Goal: Information Seeking & Learning: Learn about a topic

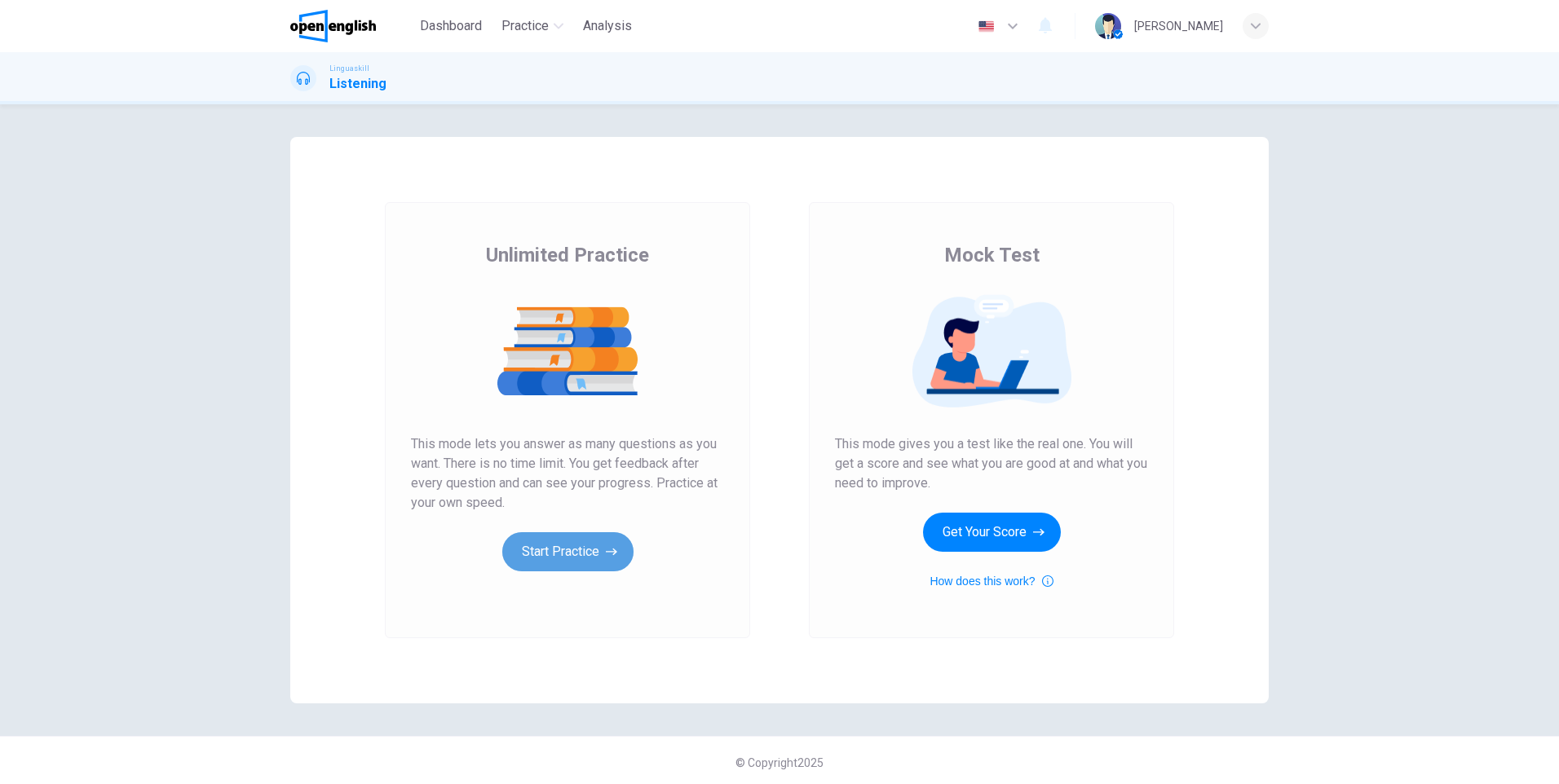
click at [567, 560] on button "Start Practice" at bounding box center [568, 551] width 131 height 39
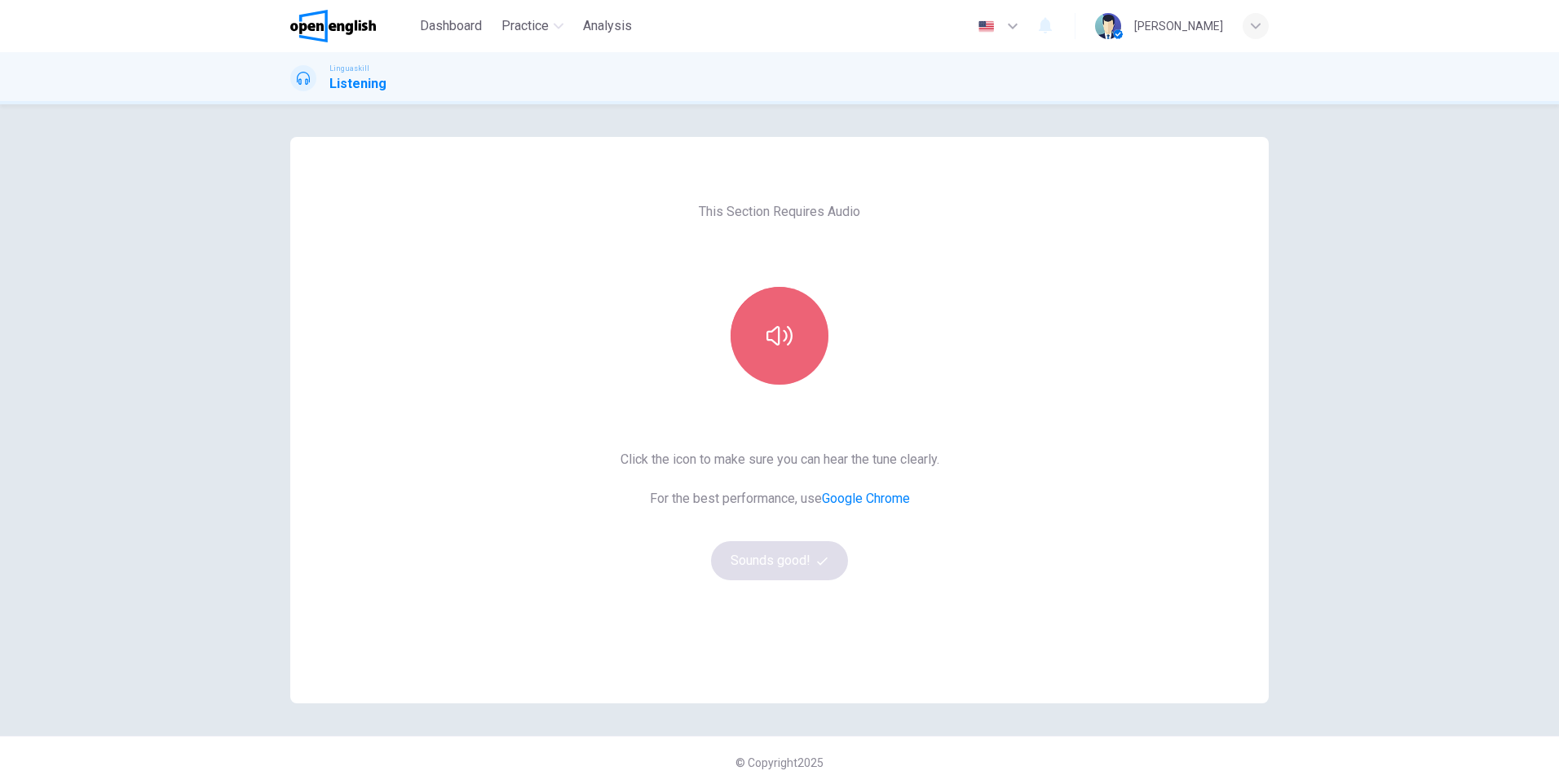
click at [802, 348] on button "button" at bounding box center [780, 335] width 98 height 98
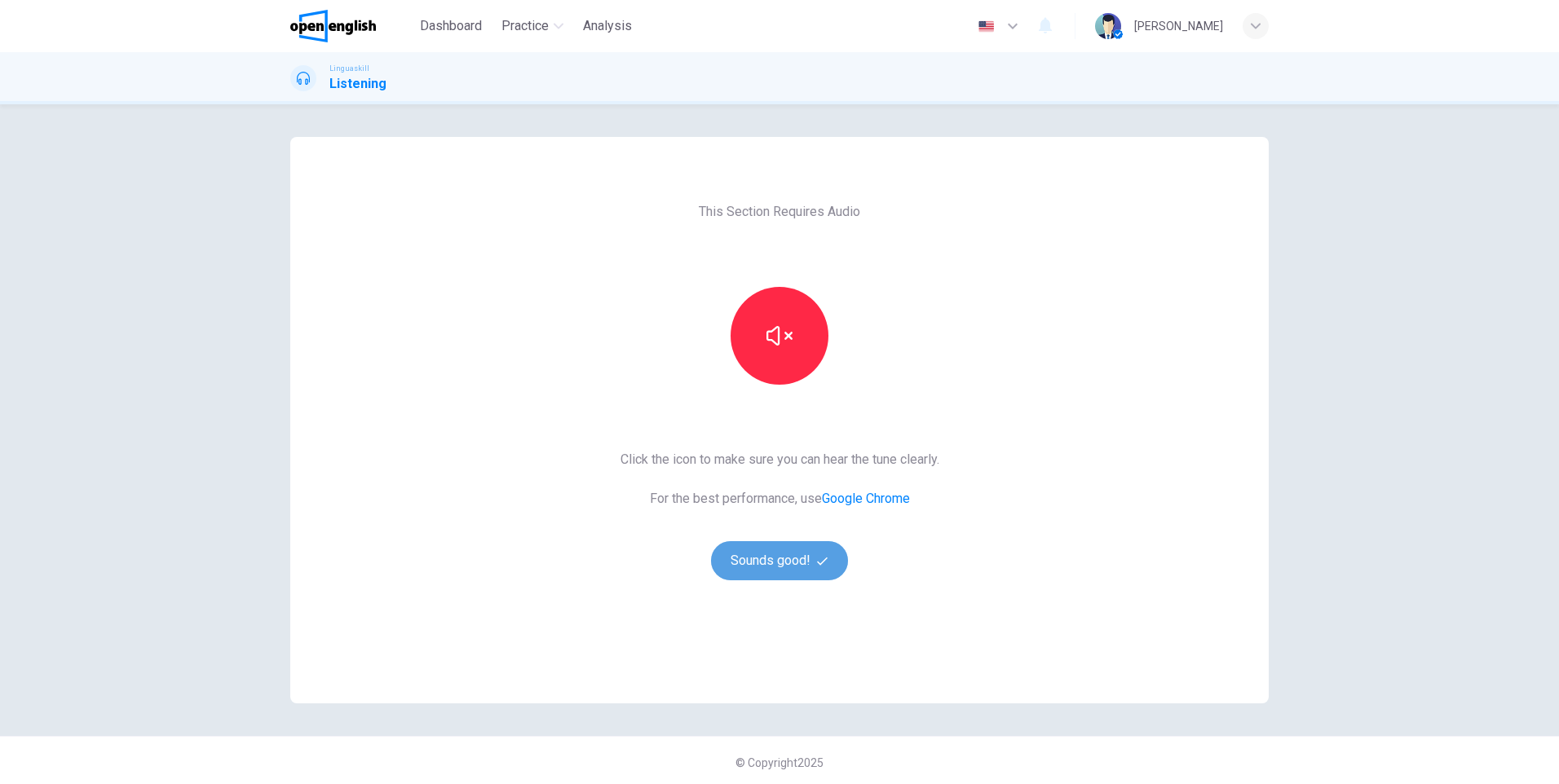
click at [805, 558] on button "Sounds good!" at bounding box center [780, 560] width 137 height 39
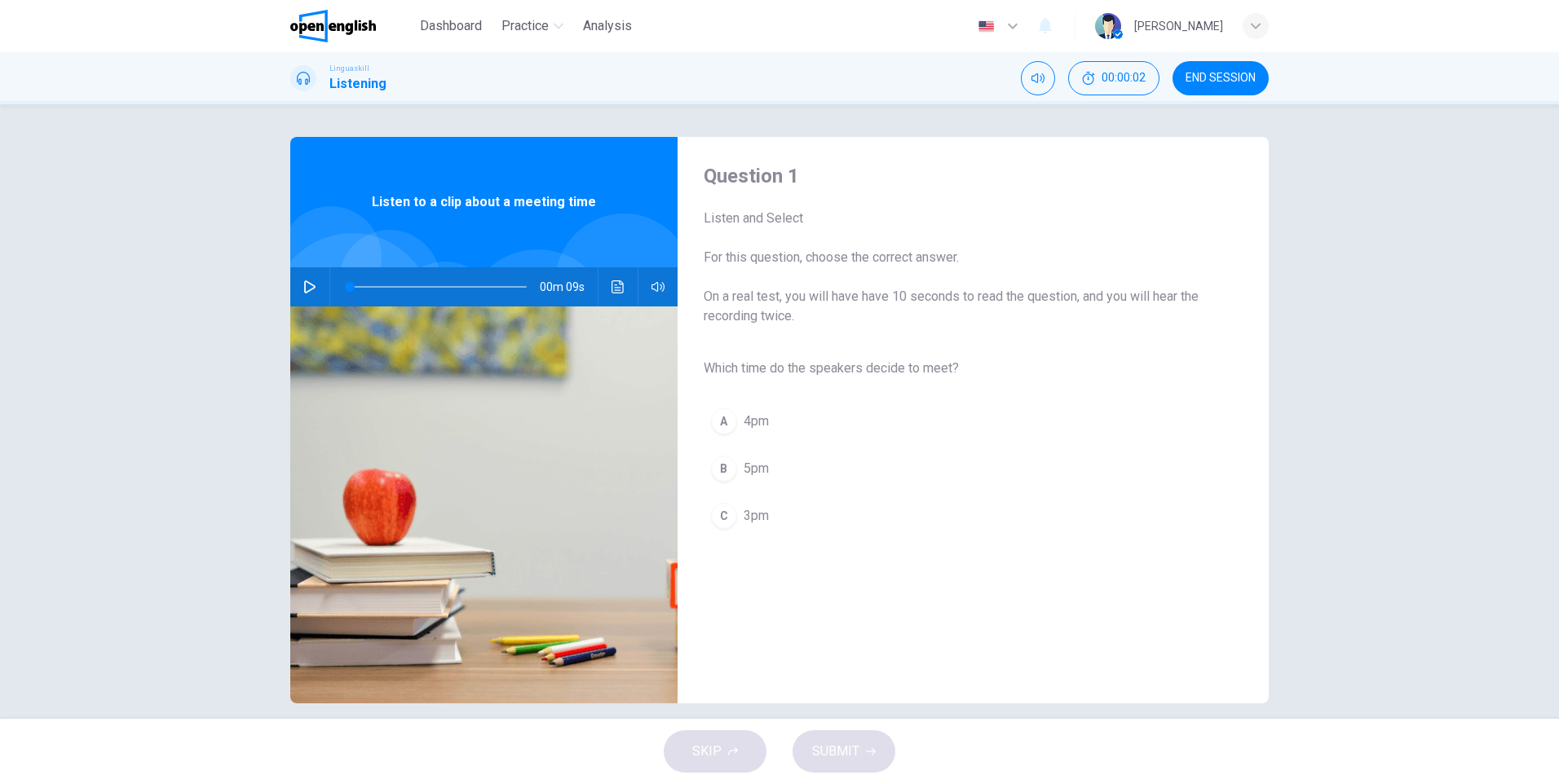
click at [304, 286] on icon "button" at bounding box center [309, 286] width 11 height 13
click at [1161, 581] on div "Question 1 Listen and Select For this question, choose the correct answer. On a…" at bounding box center [959, 420] width 565 height 514
click at [1046, 353] on div "Which time do the speakers decide to meet? A 4pm B 5pm C 3pm" at bounding box center [960, 446] width 512 height 188
click at [297, 289] on button "button" at bounding box center [310, 286] width 26 height 39
click at [727, 517] on div "C" at bounding box center [724, 516] width 26 height 26
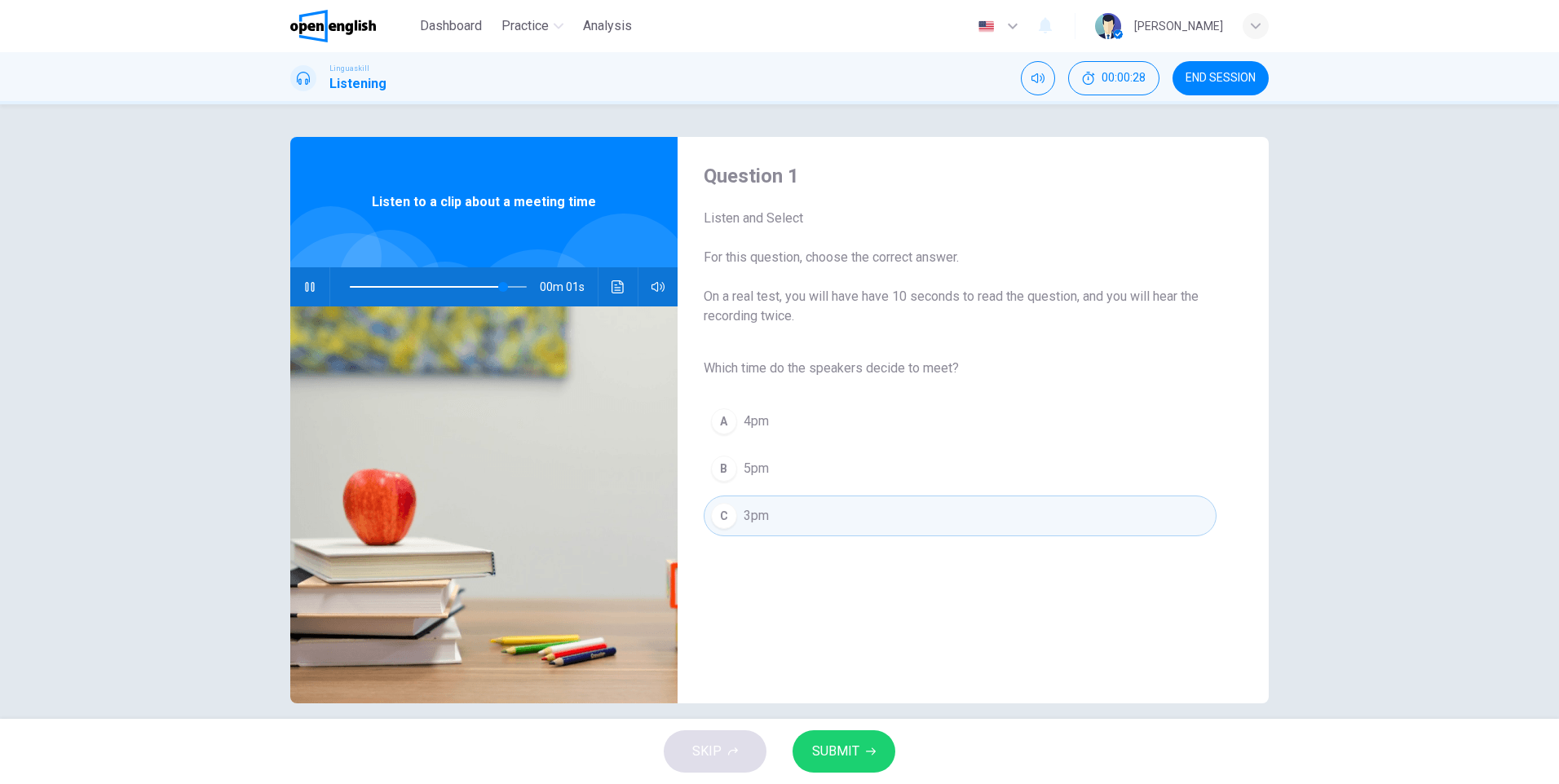
click at [868, 746] on icon "button" at bounding box center [871, 751] width 10 height 10
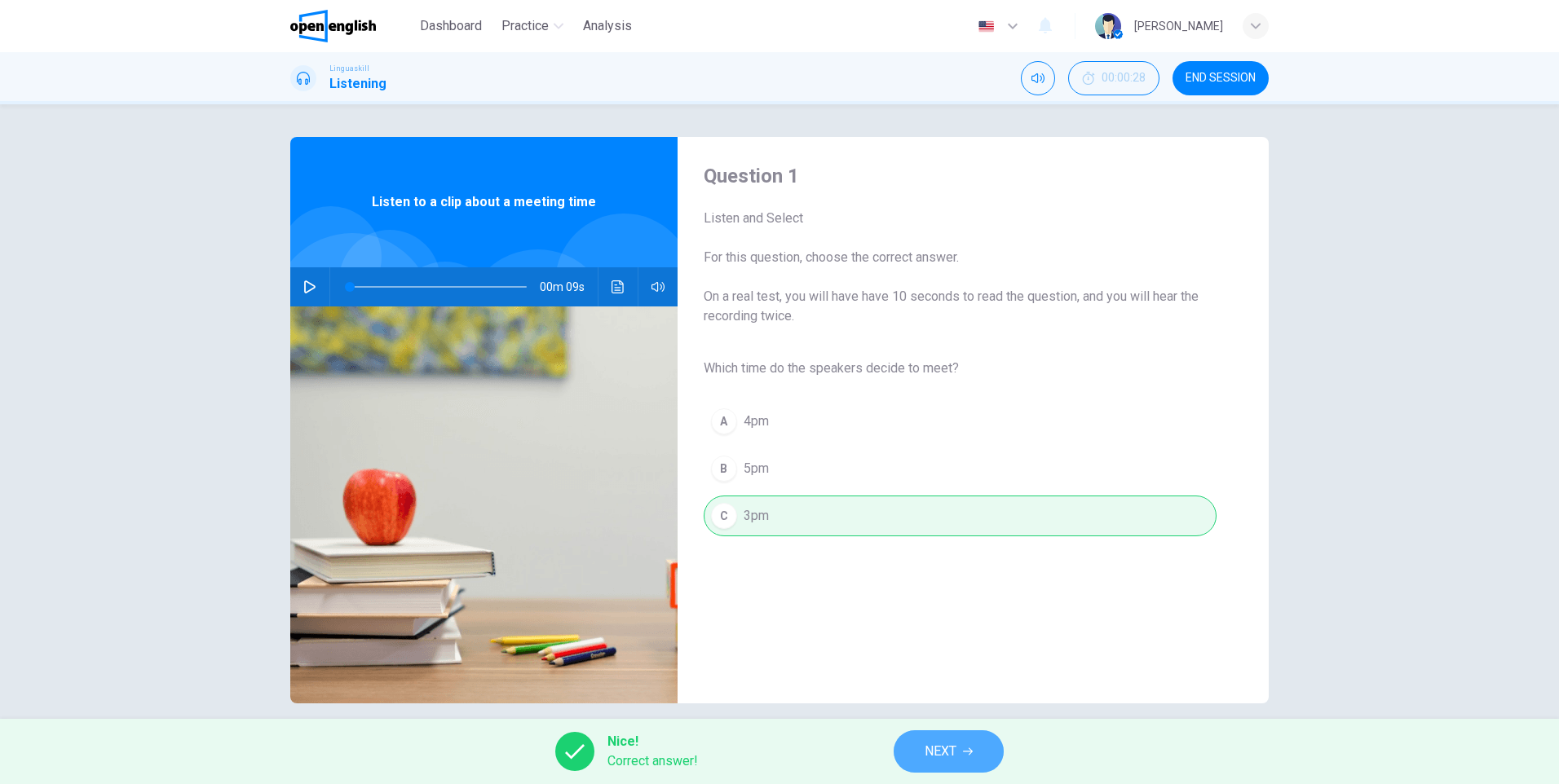
click at [950, 748] on span "NEXT" at bounding box center [940, 750] width 32 height 23
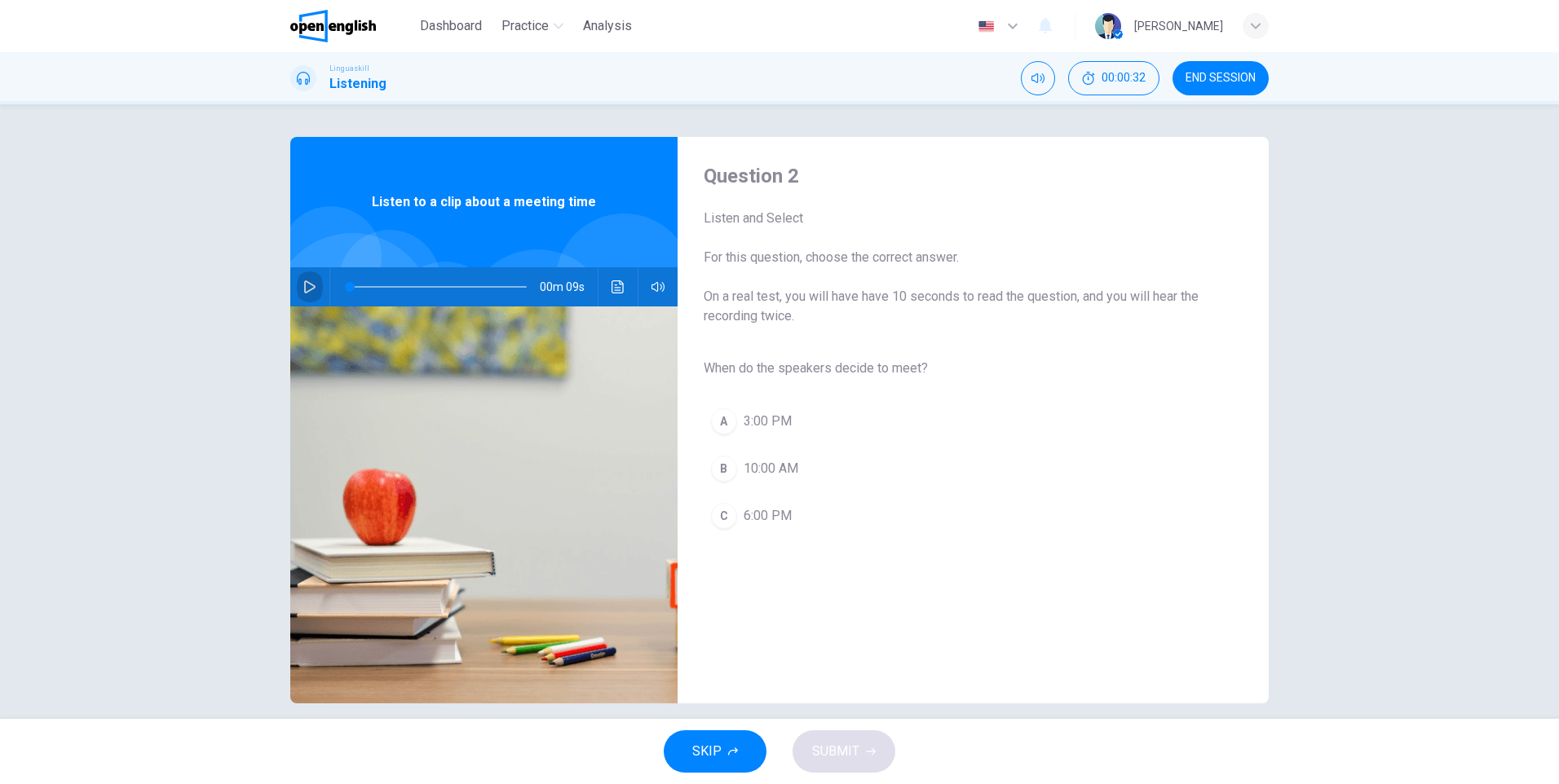
click at [297, 289] on button "button" at bounding box center [310, 286] width 26 height 39
click at [788, 412] on button "A 3:00 PM" at bounding box center [960, 421] width 512 height 41
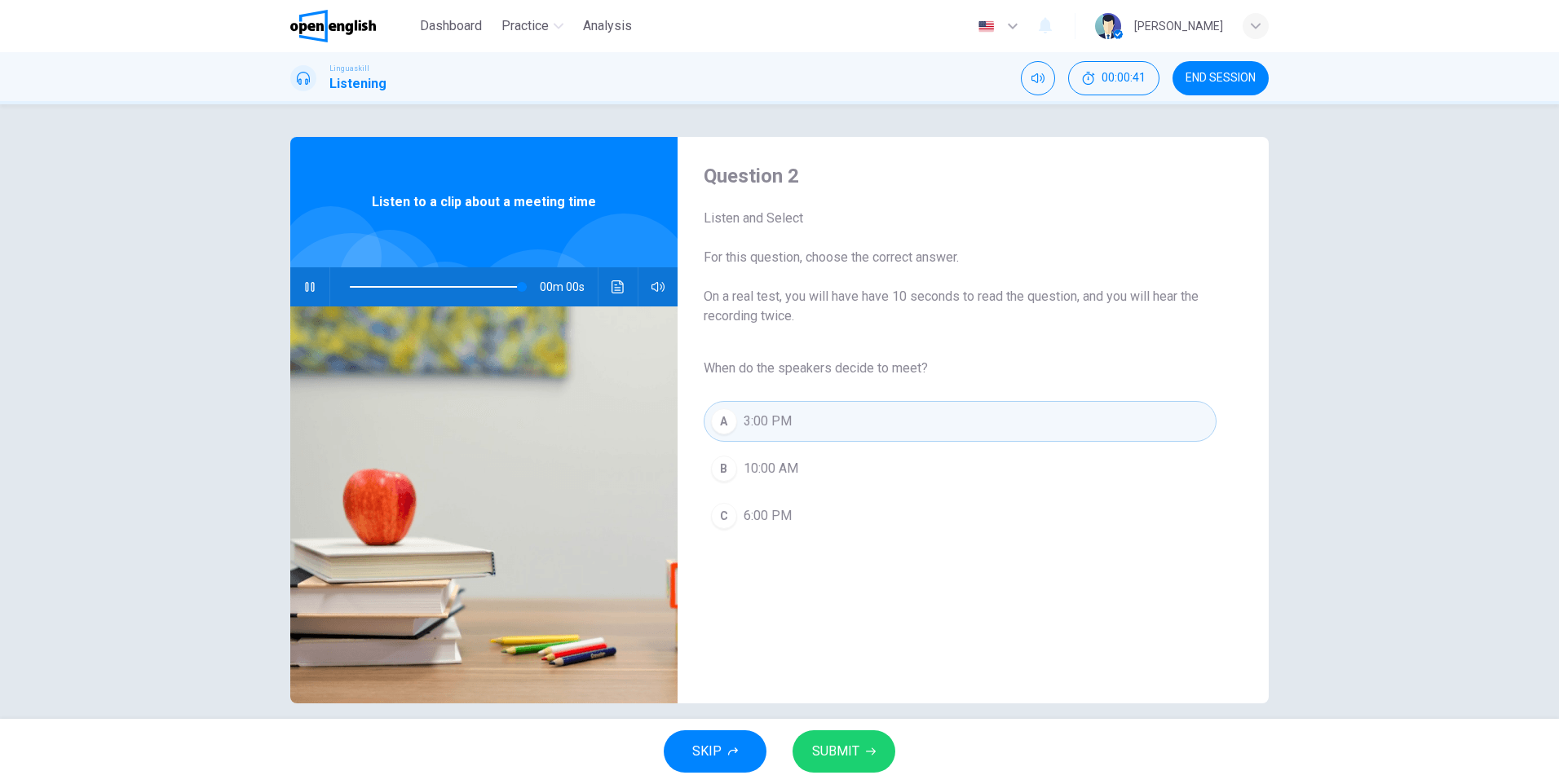
type input "*"
click at [861, 762] on button "SUBMIT" at bounding box center [843, 751] width 102 height 43
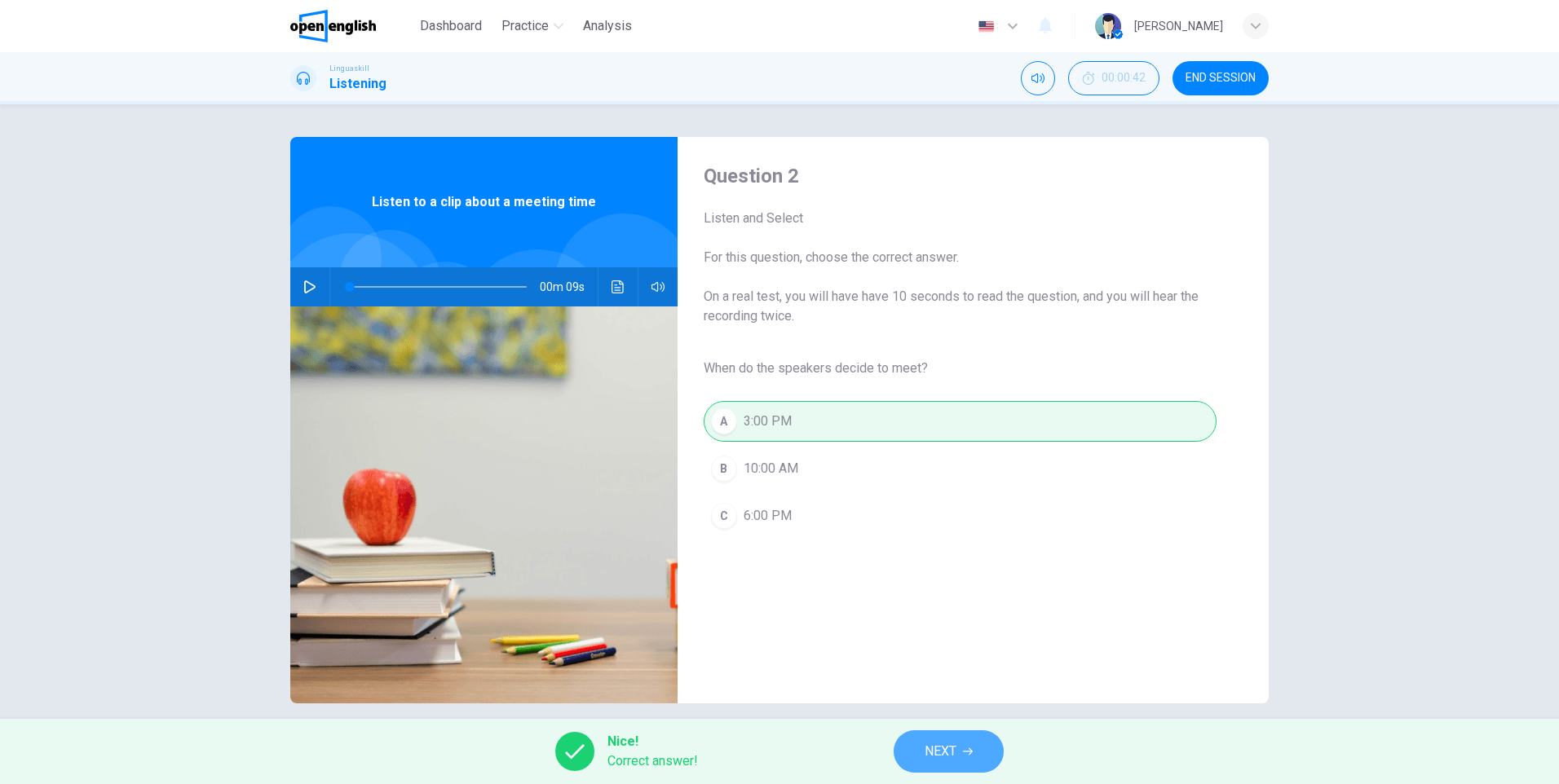
click at [953, 748] on span "NEXT" at bounding box center [940, 750] width 32 height 23
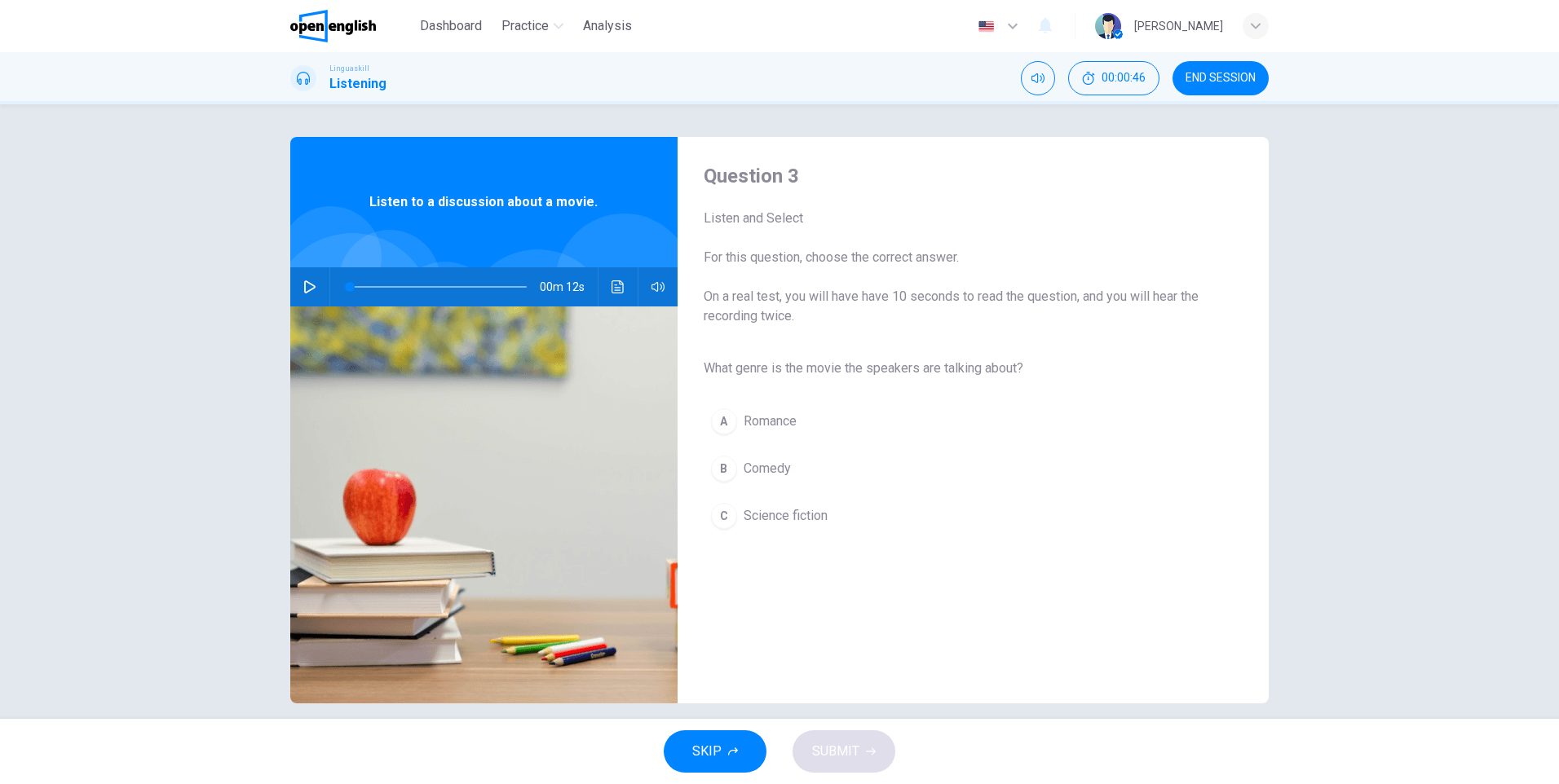
click at [302, 275] on button "button" at bounding box center [310, 286] width 26 height 39
click at [730, 525] on button "C Science fiction" at bounding box center [960, 515] width 512 height 41
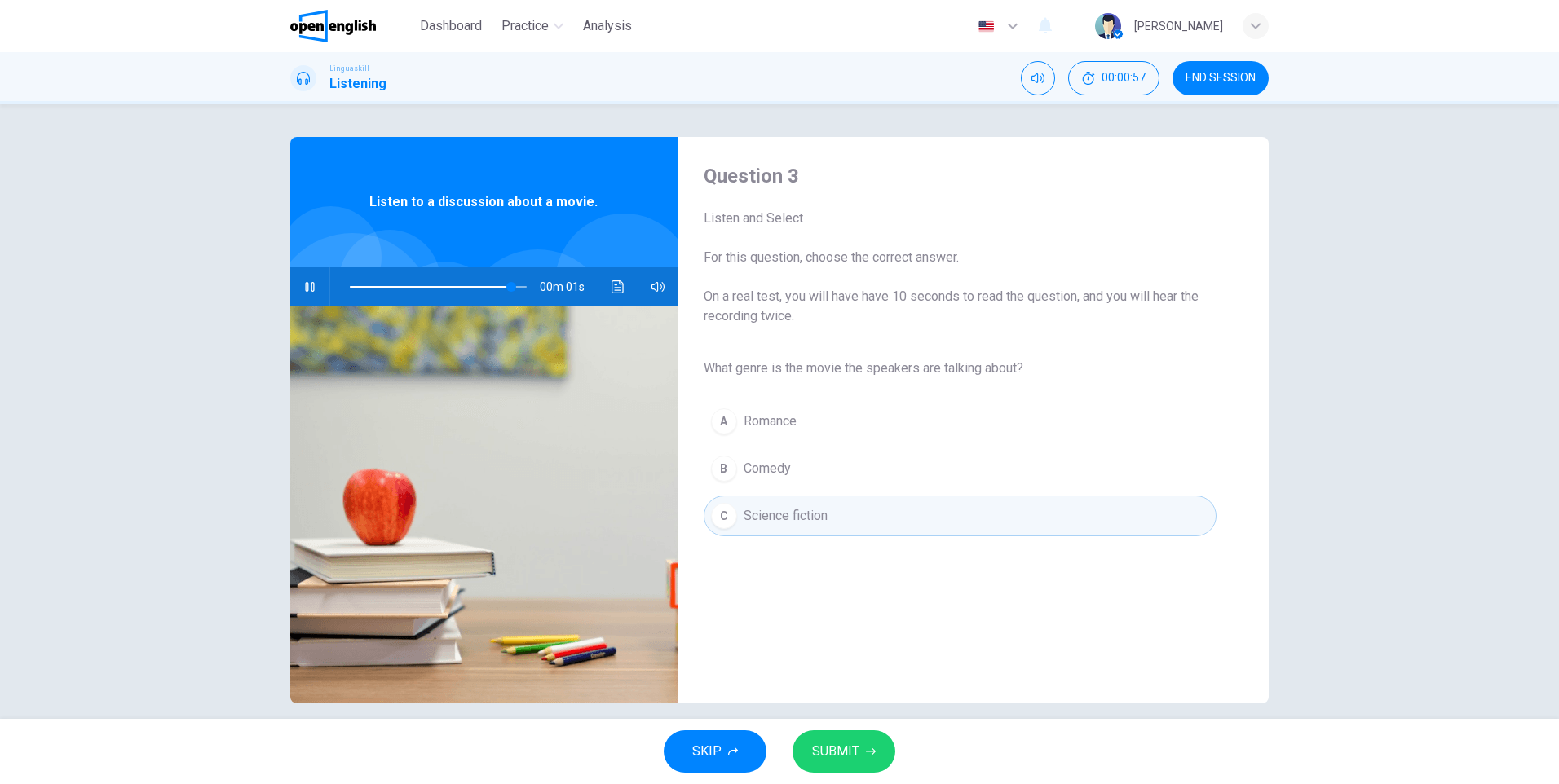
click at [880, 745] on button "SUBMIT" at bounding box center [843, 751] width 102 height 43
type input "*"
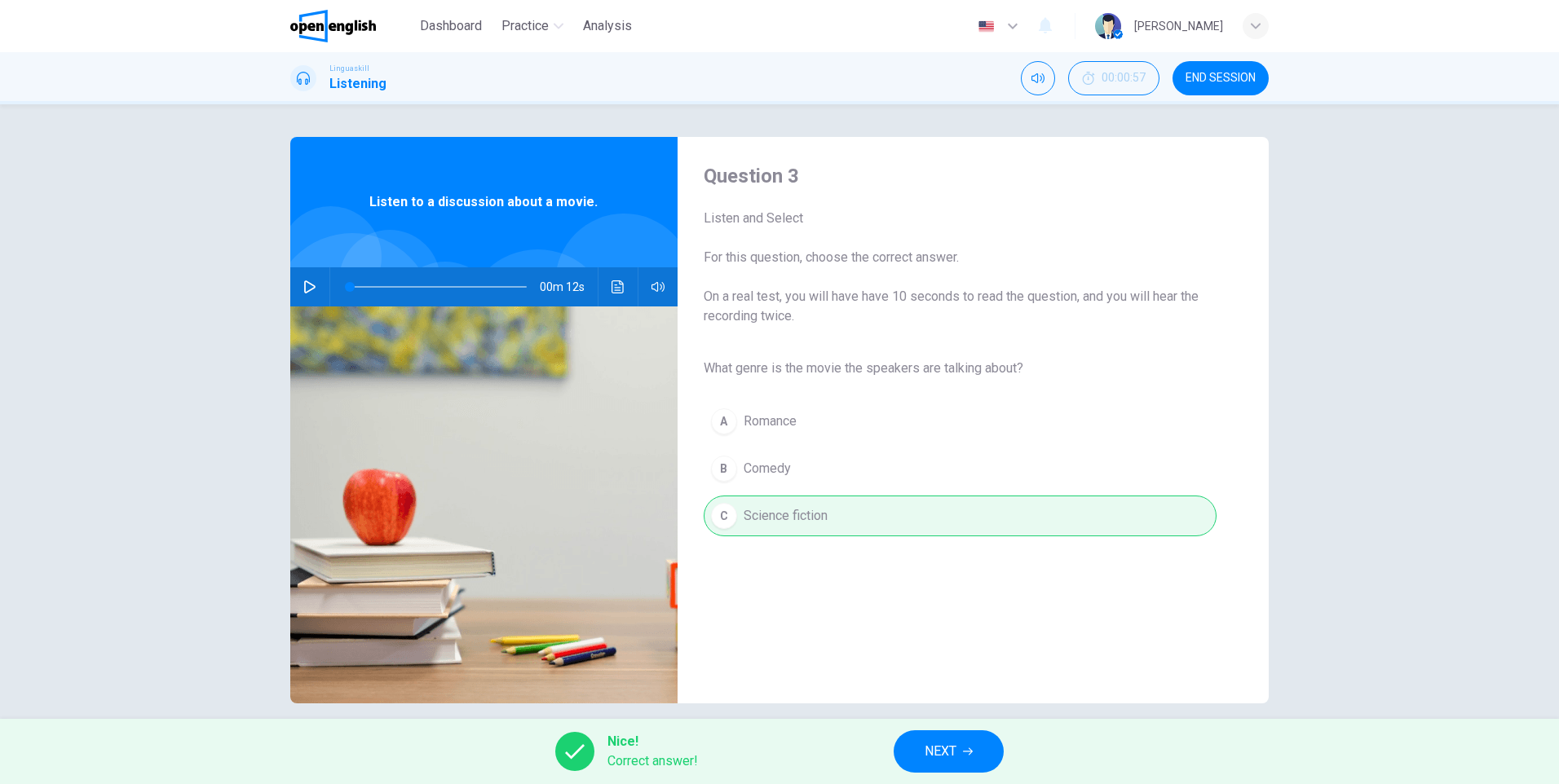
click at [955, 733] on button "NEXT" at bounding box center [948, 751] width 110 height 43
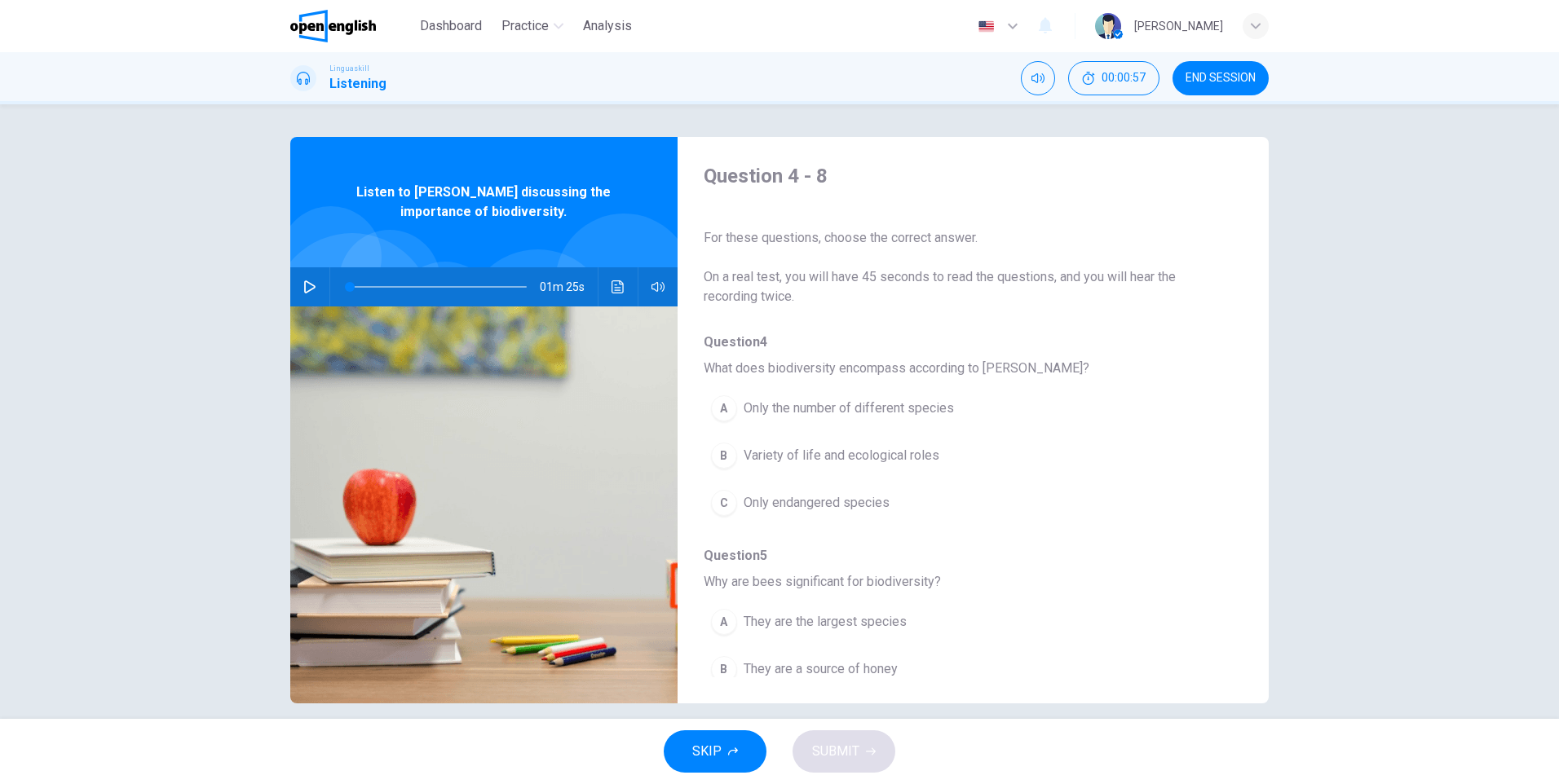
click at [309, 280] on icon "button" at bounding box center [309, 286] width 13 height 13
drag, startPoint x: 420, startPoint y: 288, endPoint x: 213, endPoint y: 280, distance: 207.2
click at [213, 280] on div "Question 4 - 8 For these questions, choose the correct answer. On a real test, …" at bounding box center [780, 411] width 1559 height 614
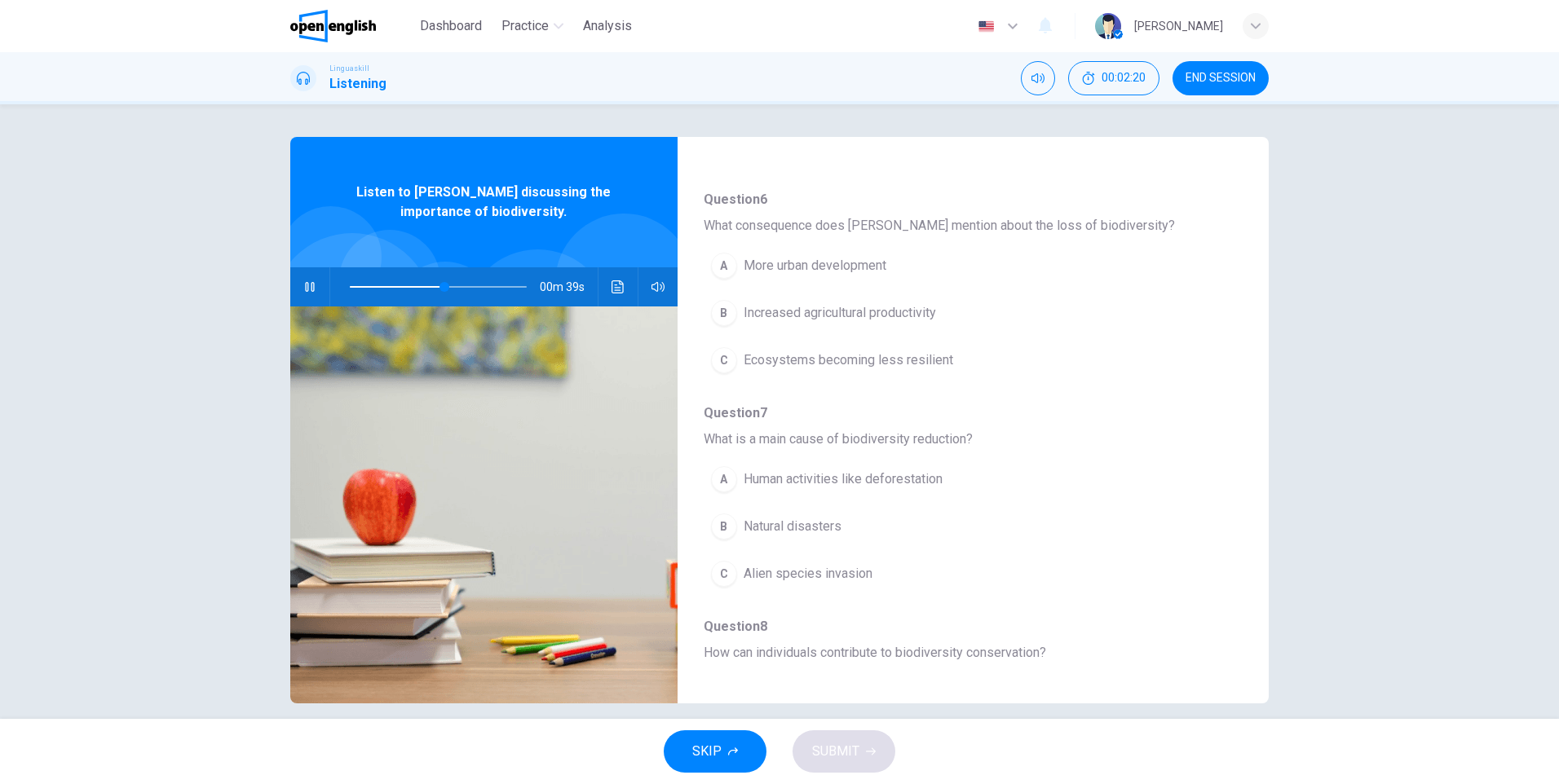
scroll to position [571, 0]
click at [727, 478] on div "A" at bounding box center [724, 478] width 26 height 26
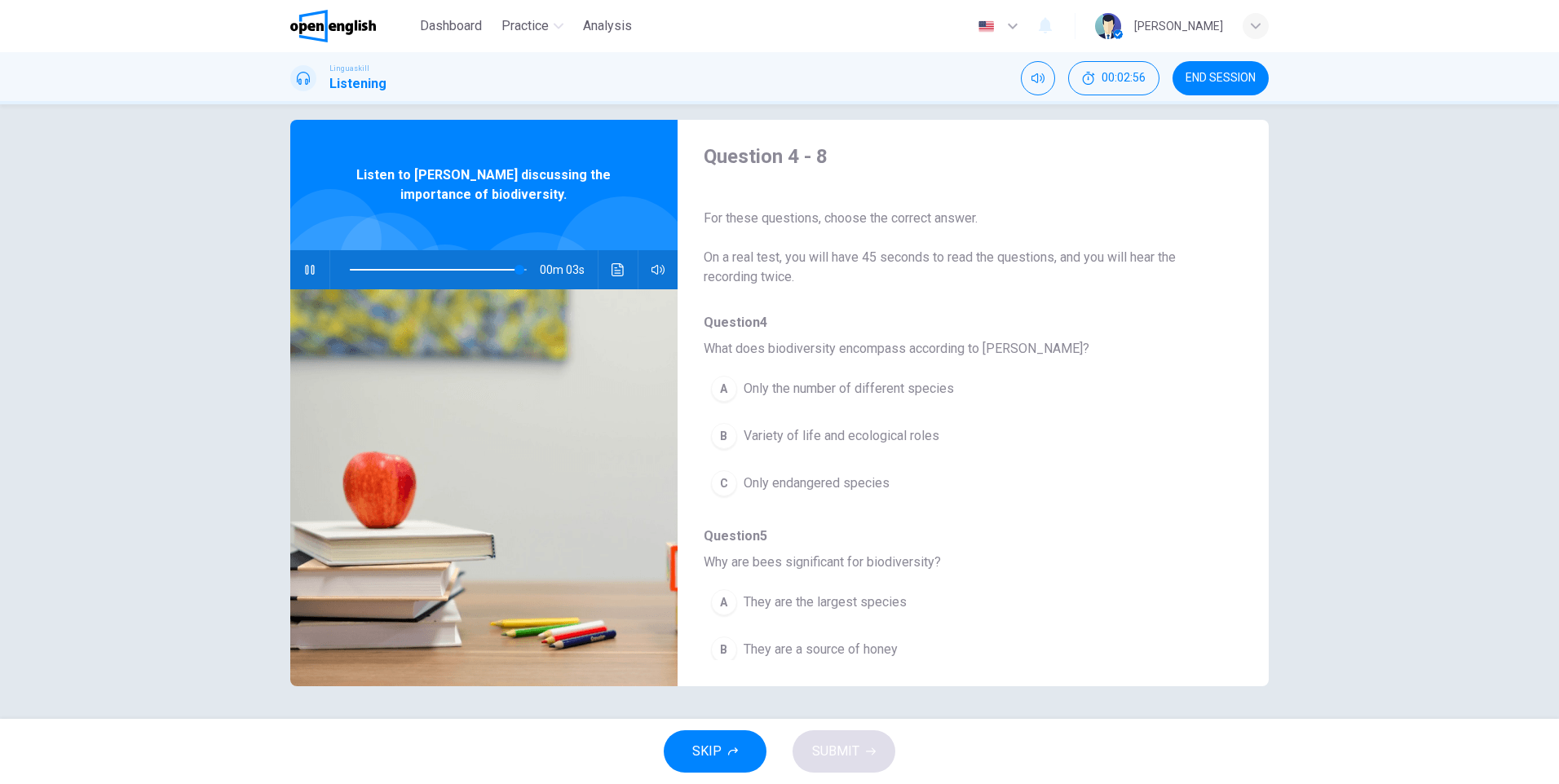
scroll to position [0, 0]
type input "*"
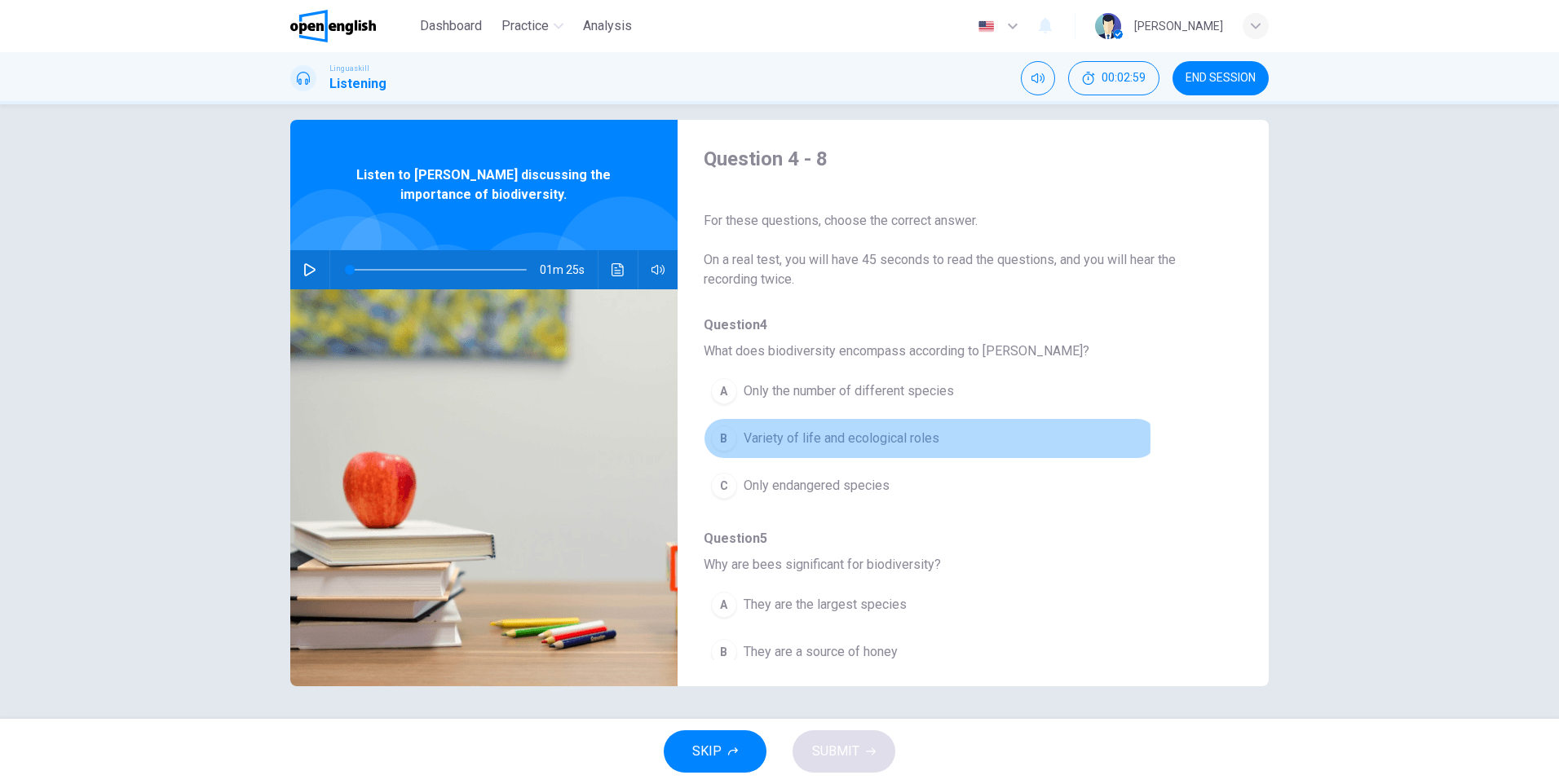
click at [722, 439] on div "B" at bounding box center [724, 439] width 26 height 26
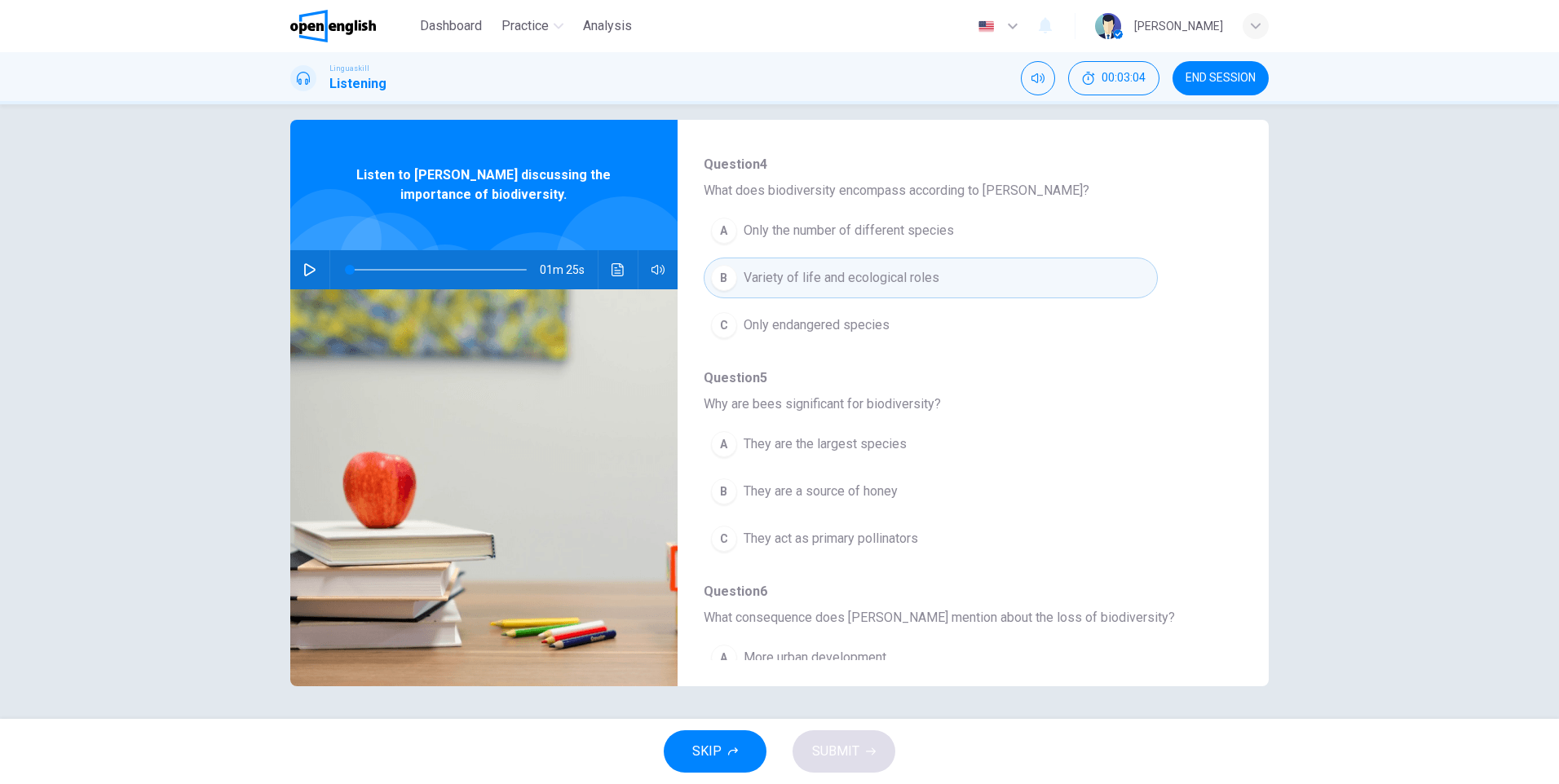
scroll to position [163, 0]
click at [763, 528] on span "They act as primary pollinators" at bounding box center [831, 536] width 175 height 20
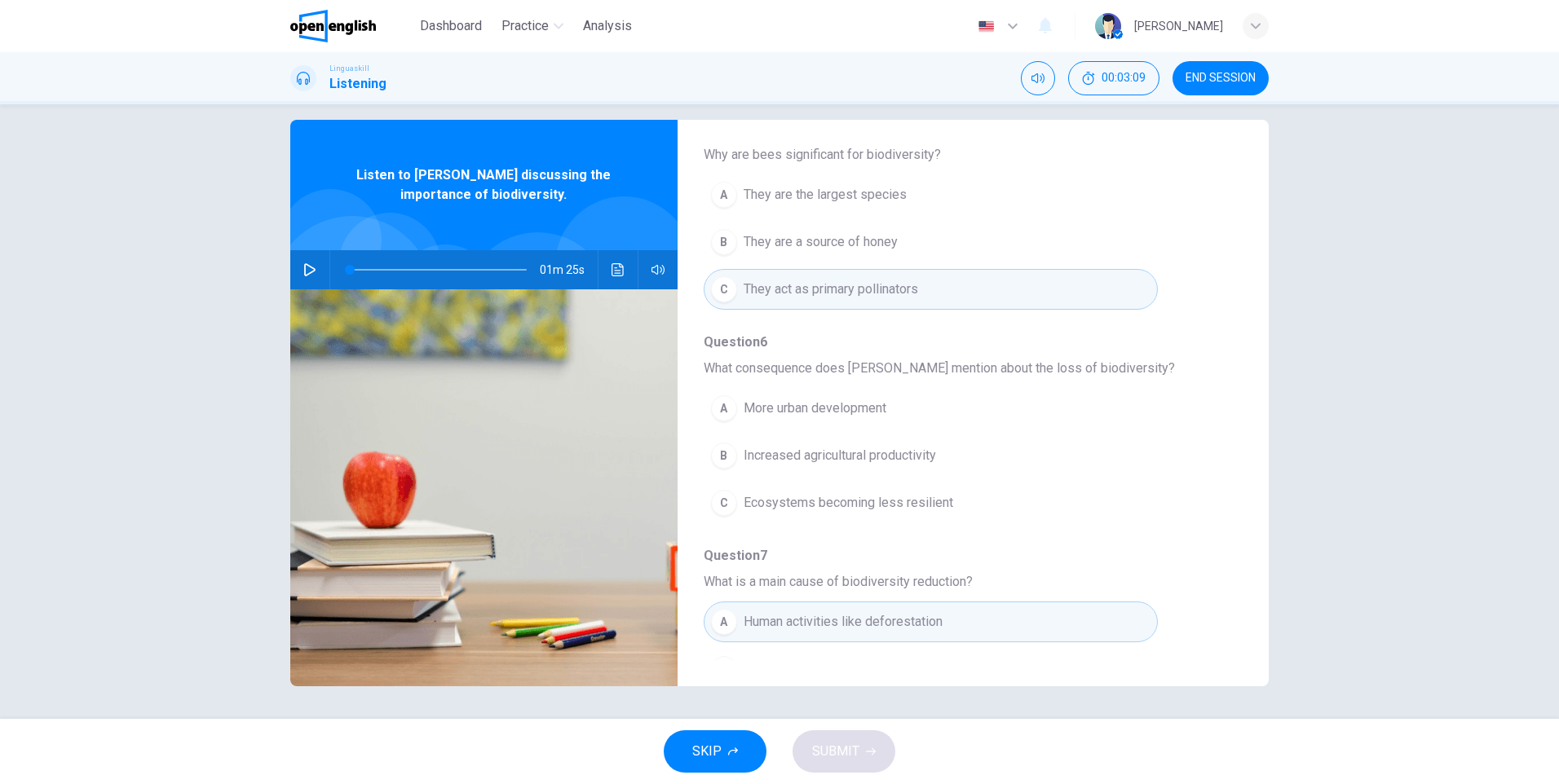
scroll to position [408, 0]
click at [767, 403] on span "More urban development" at bounding box center [815, 411] width 143 height 20
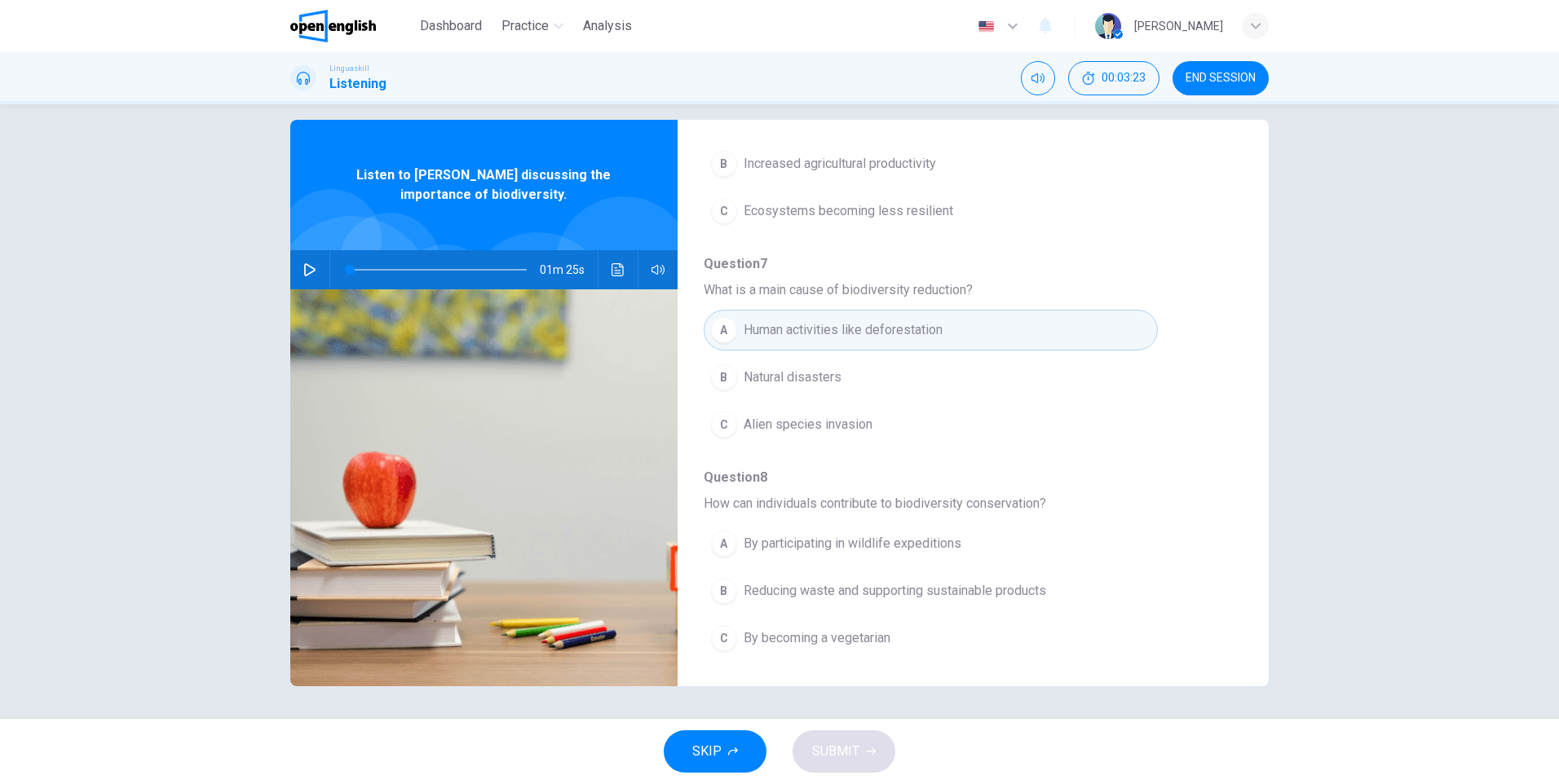
scroll to position [704, 0]
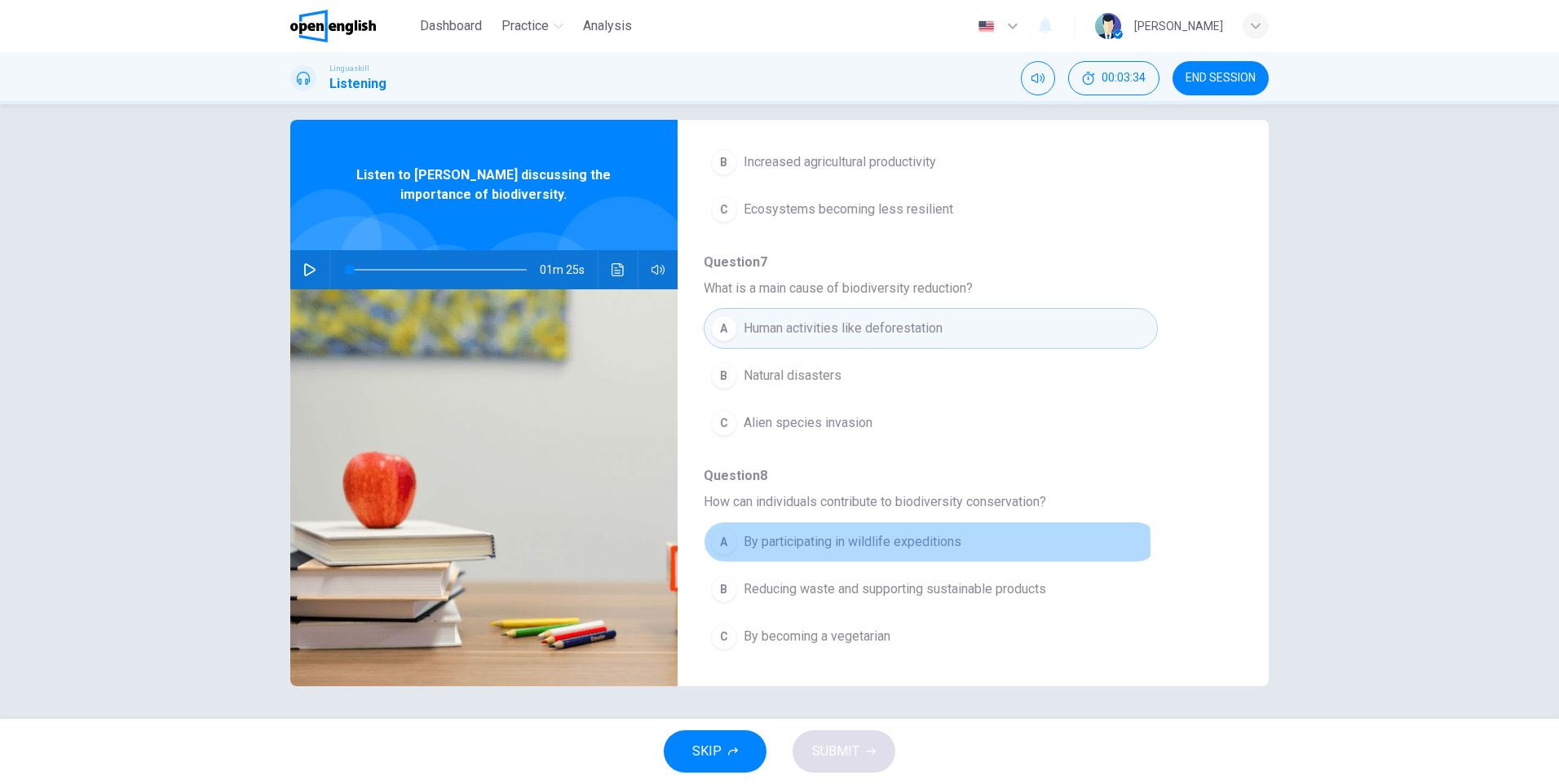
click at [731, 547] on div "A" at bounding box center [724, 542] width 26 height 26
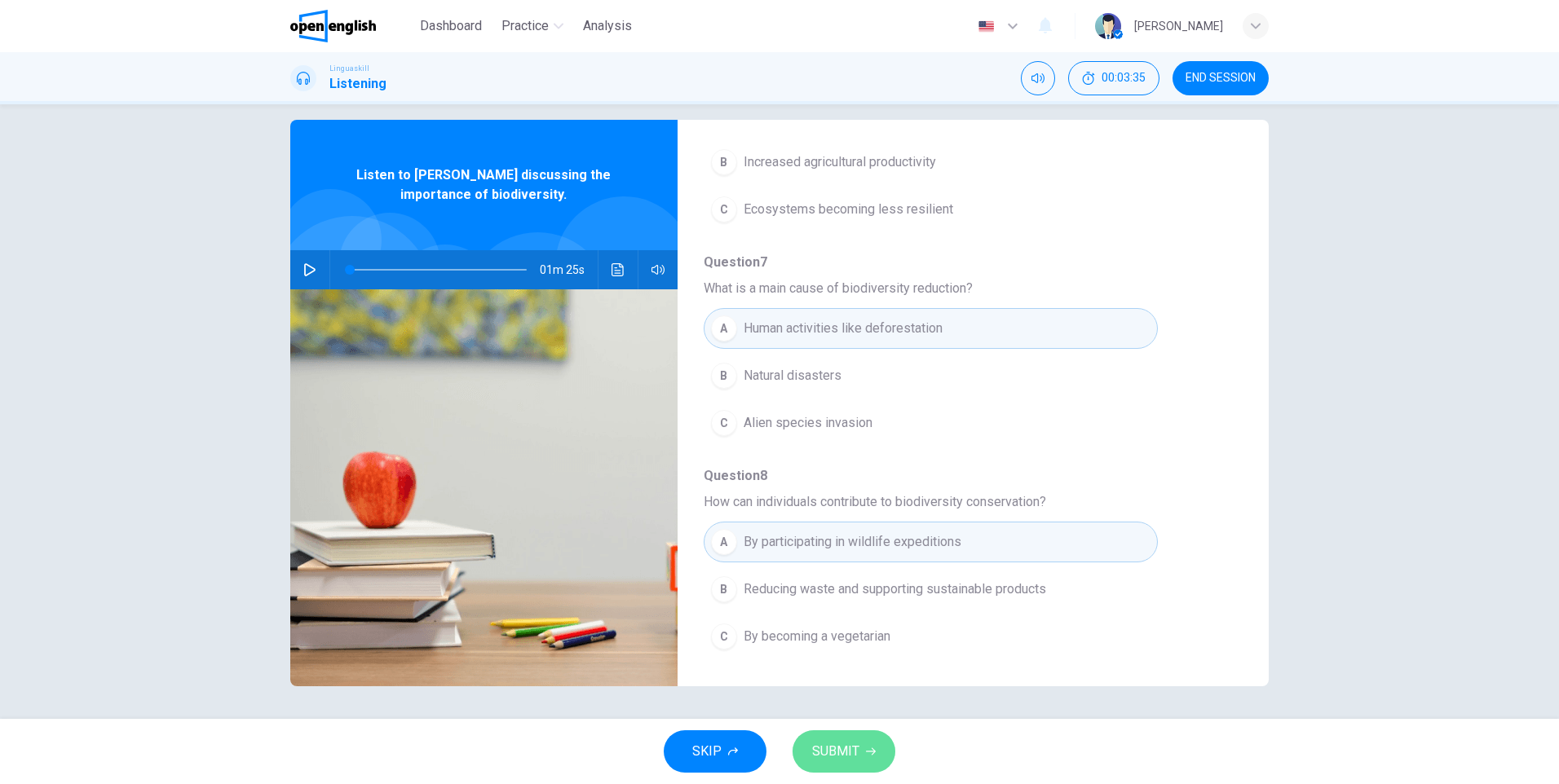
click at [812, 758] on span "SUBMIT" at bounding box center [836, 750] width 48 height 23
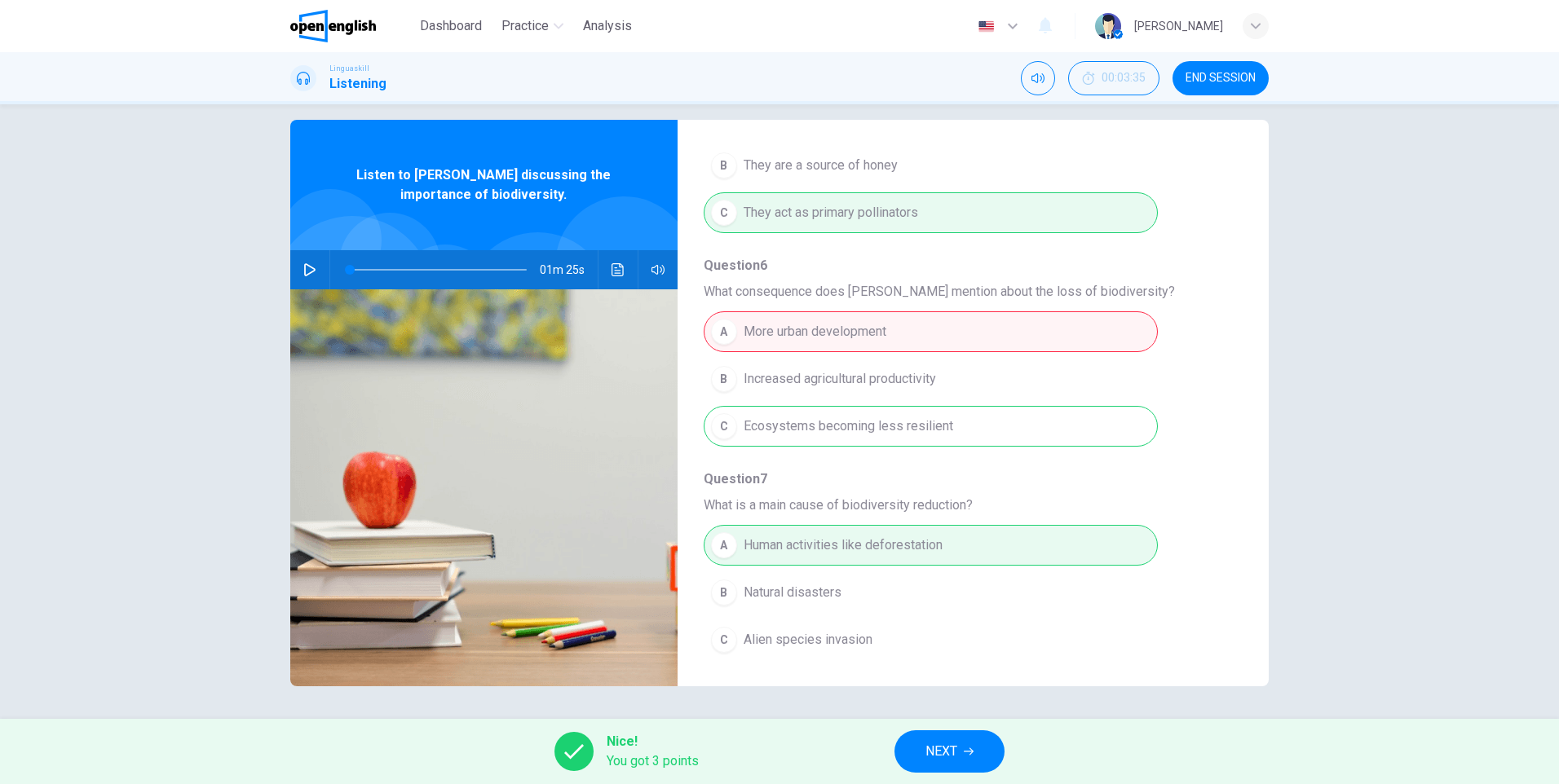
scroll to position [489, 0]
click at [827, 429] on div "A More urban development B Increased agricultural productivity C Ecosystems bec…" at bounding box center [960, 376] width 512 height 142
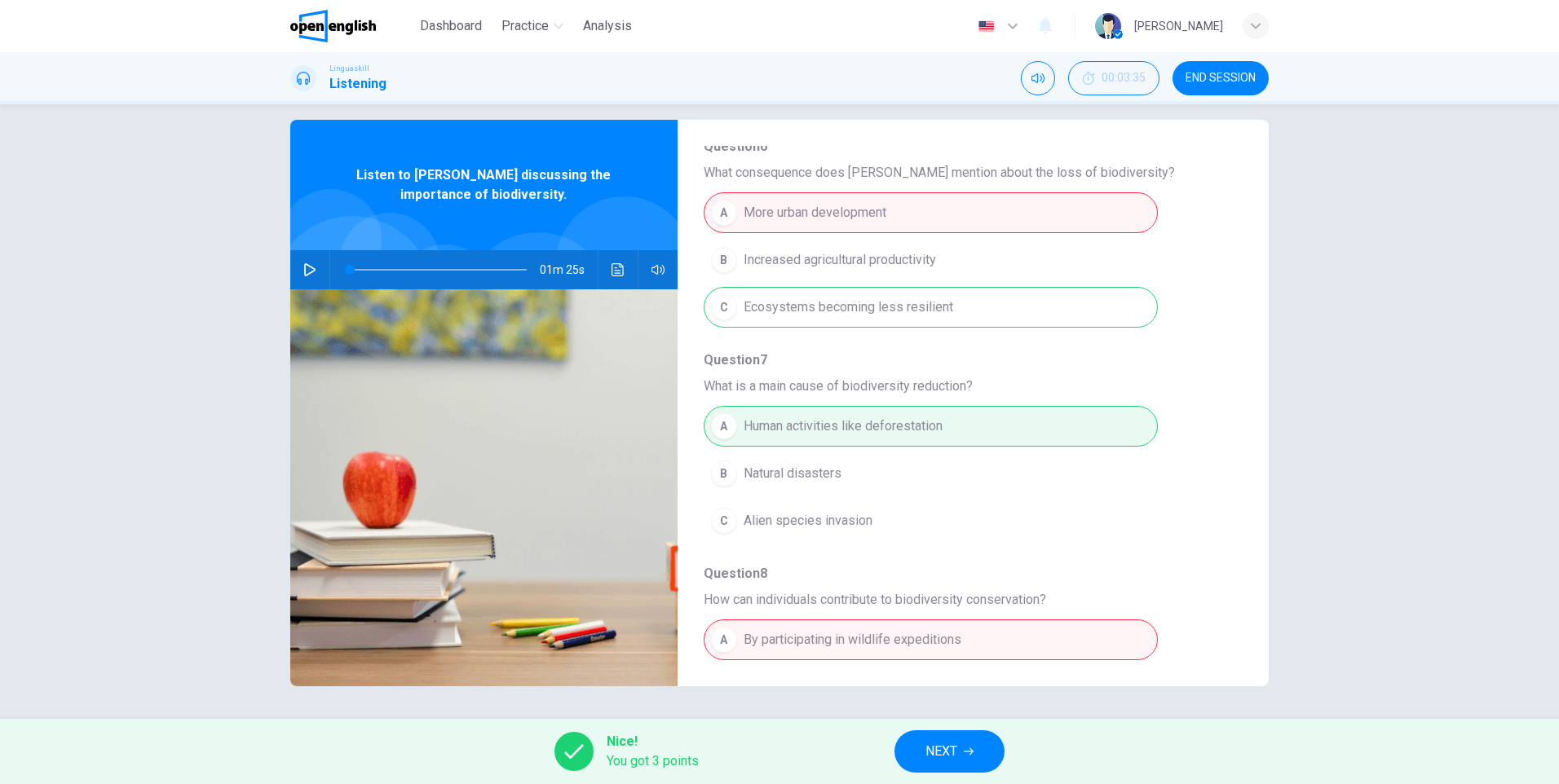
scroll to position [704, 0]
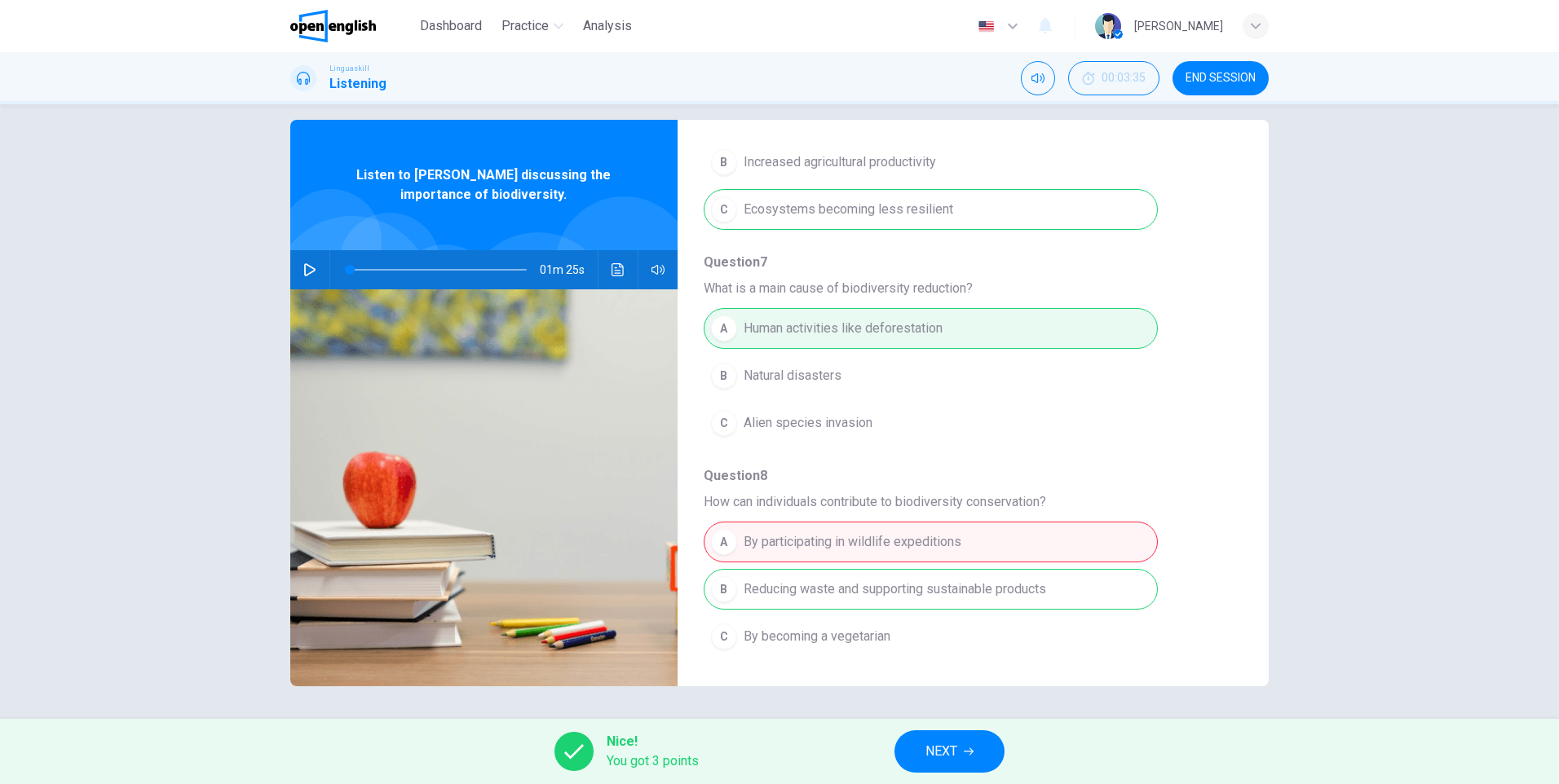
click at [946, 752] on span "NEXT" at bounding box center [941, 750] width 32 height 23
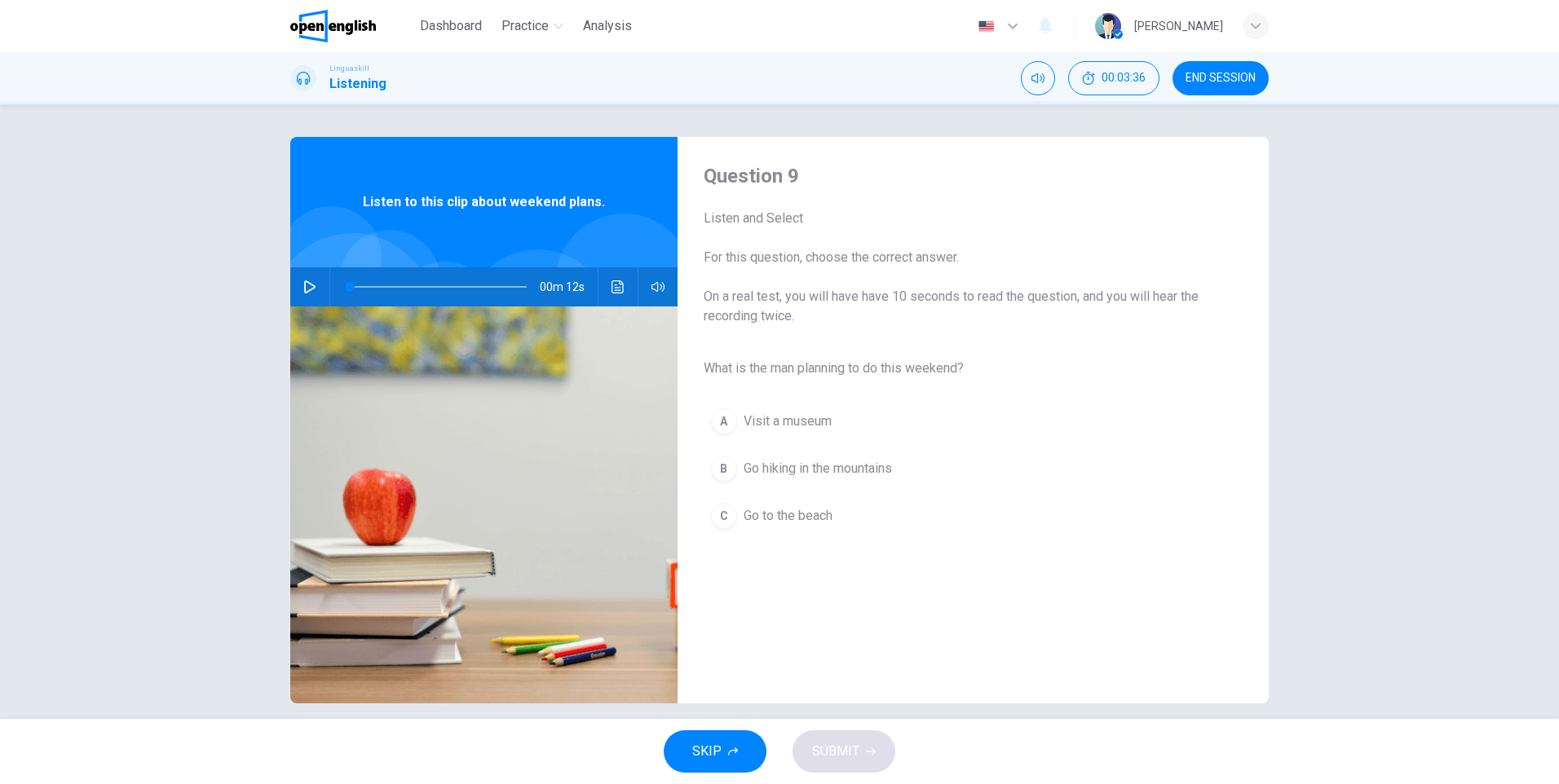
click at [297, 288] on button "button" at bounding box center [310, 286] width 26 height 39
click at [722, 459] on div "B" at bounding box center [724, 468] width 26 height 26
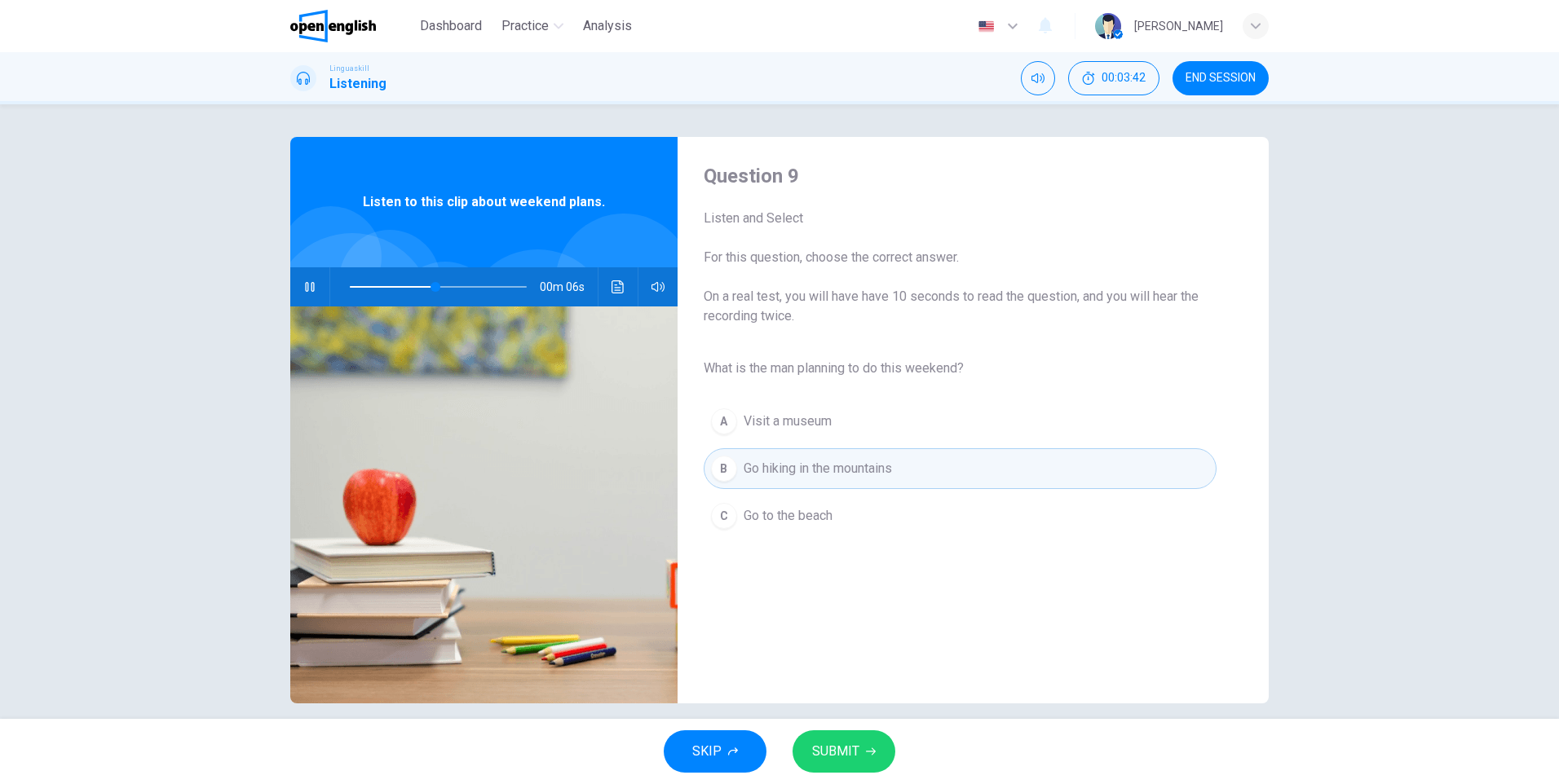
click at [846, 738] on button "SUBMIT" at bounding box center [843, 751] width 102 height 43
type input "**"
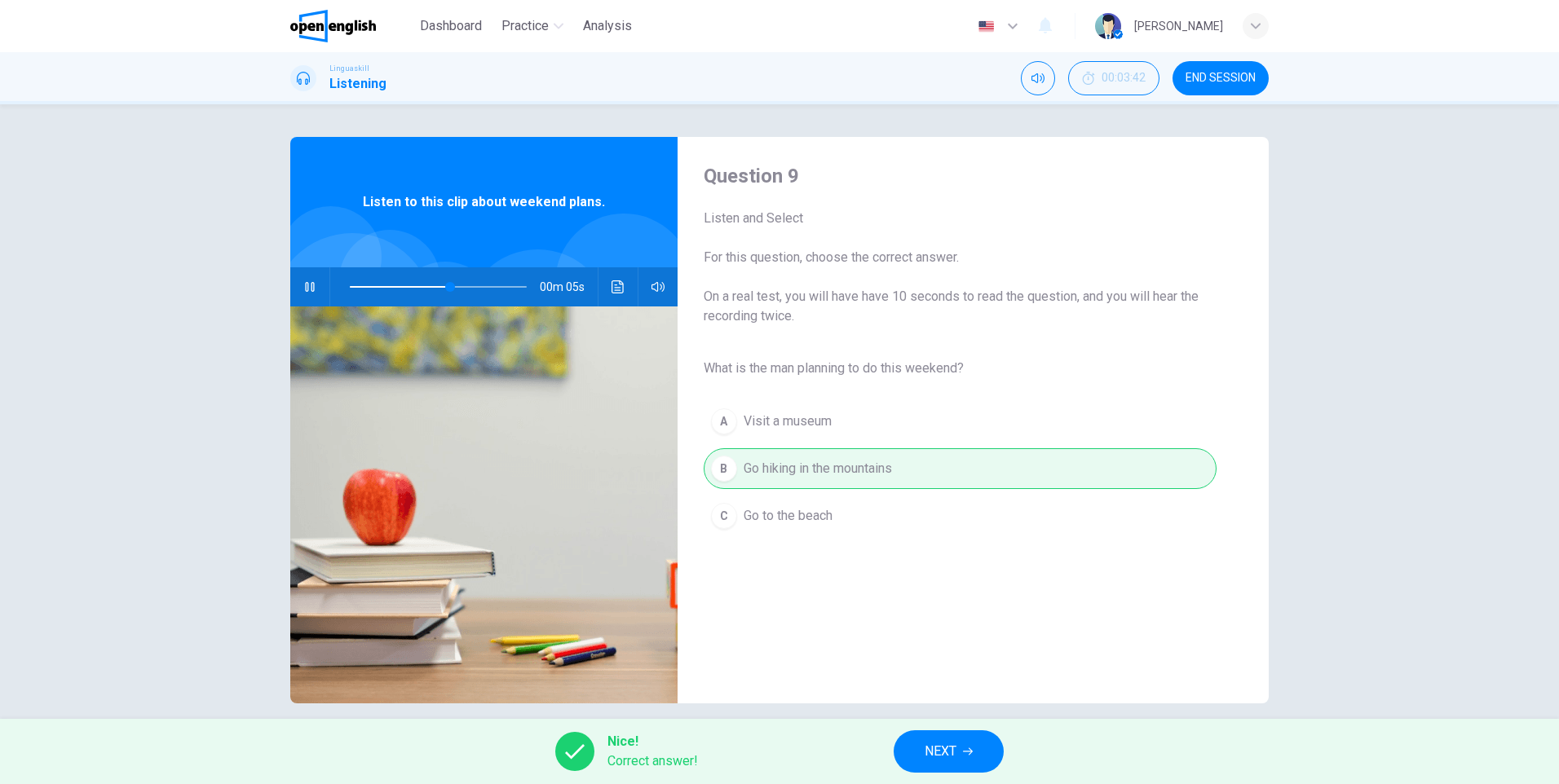
click at [930, 750] on span "NEXT" at bounding box center [940, 750] width 32 height 23
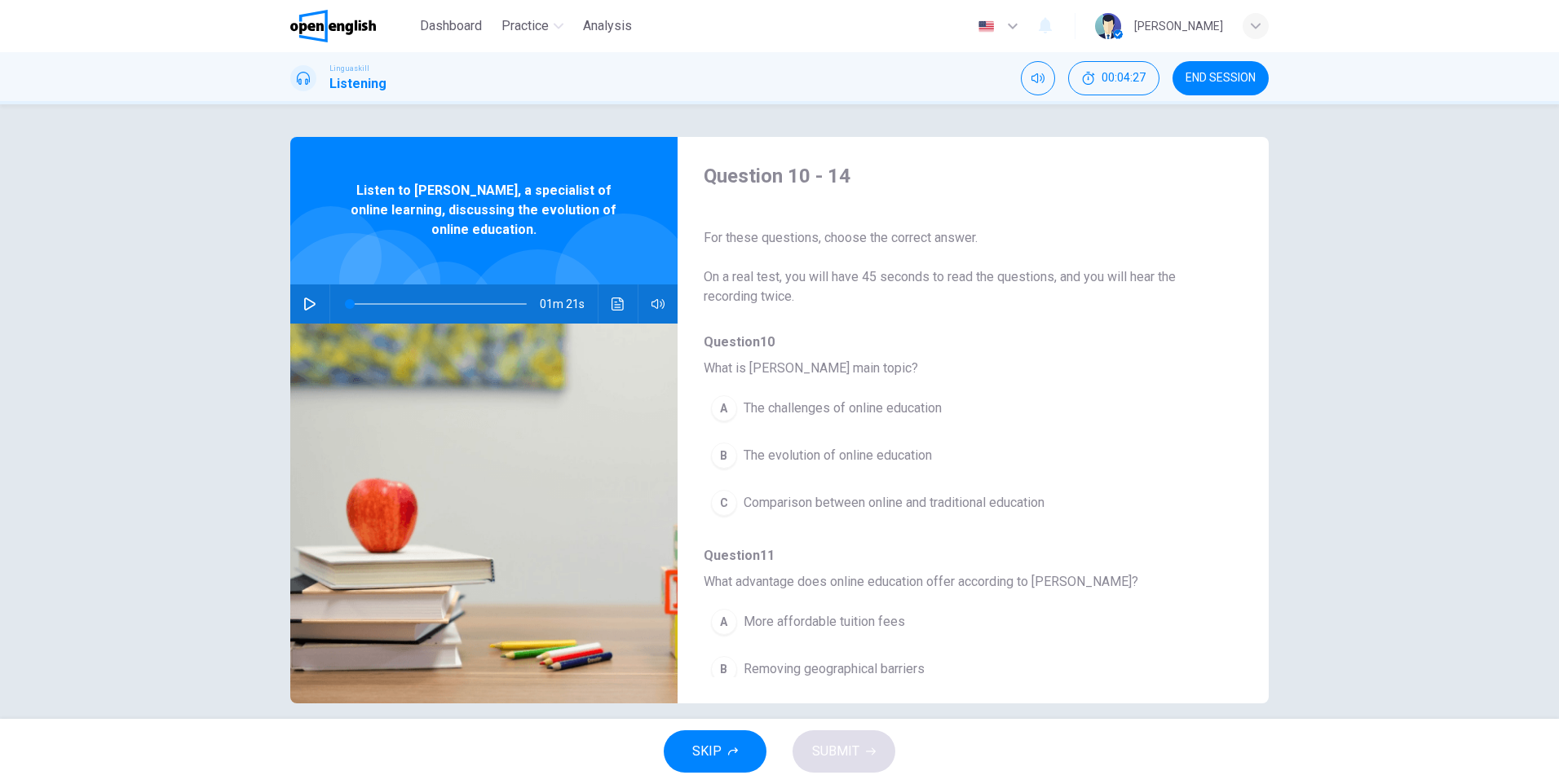
click at [310, 304] on icon "button" at bounding box center [309, 304] width 13 height 13
click at [734, 458] on button "B The evolution of online education" at bounding box center [930, 455] width 454 height 41
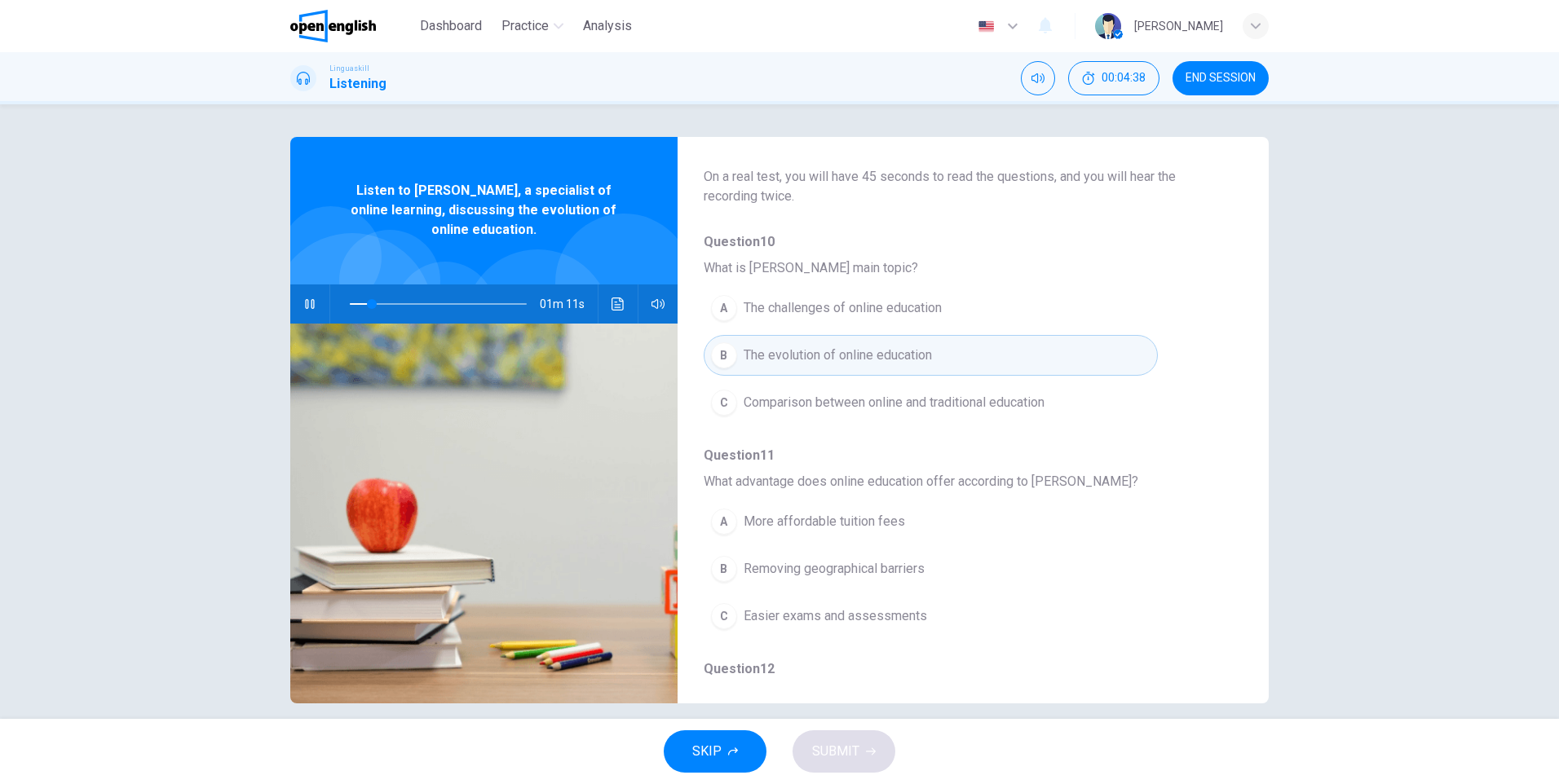
scroll to position [163, 0]
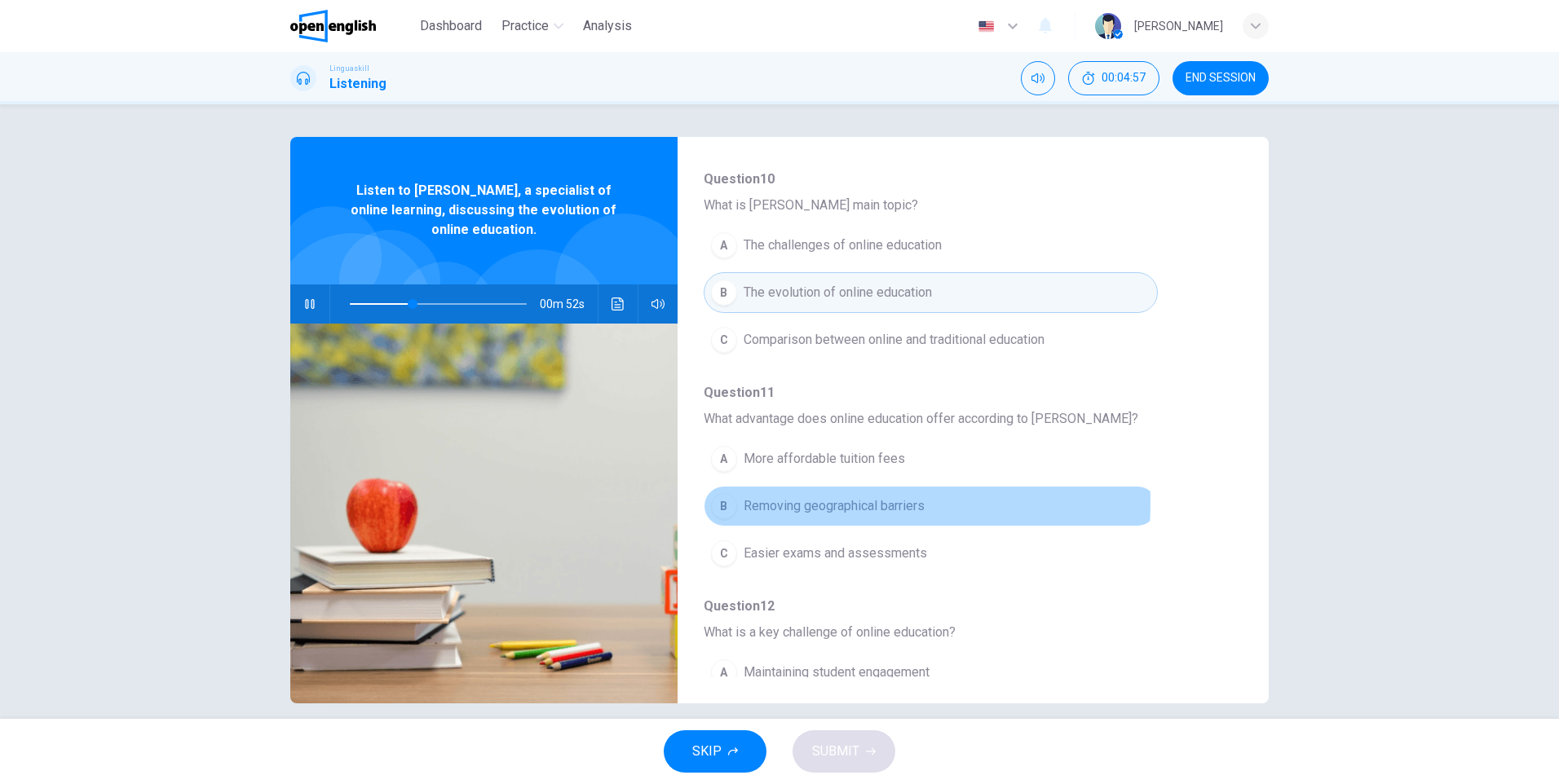
click at [739, 506] on button "B Removing geographical barriers" at bounding box center [930, 505] width 454 height 41
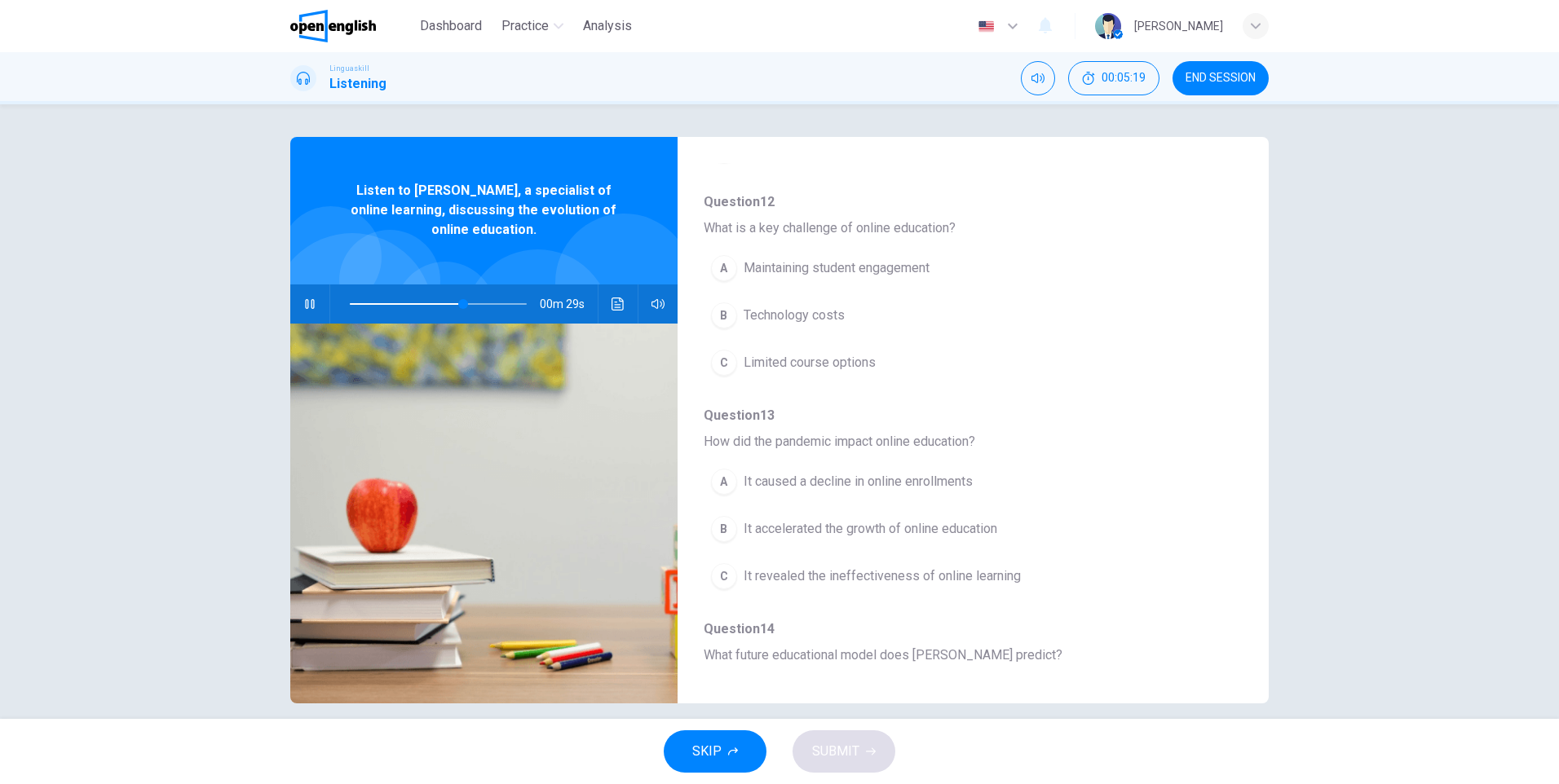
scroll to position [571, 0]
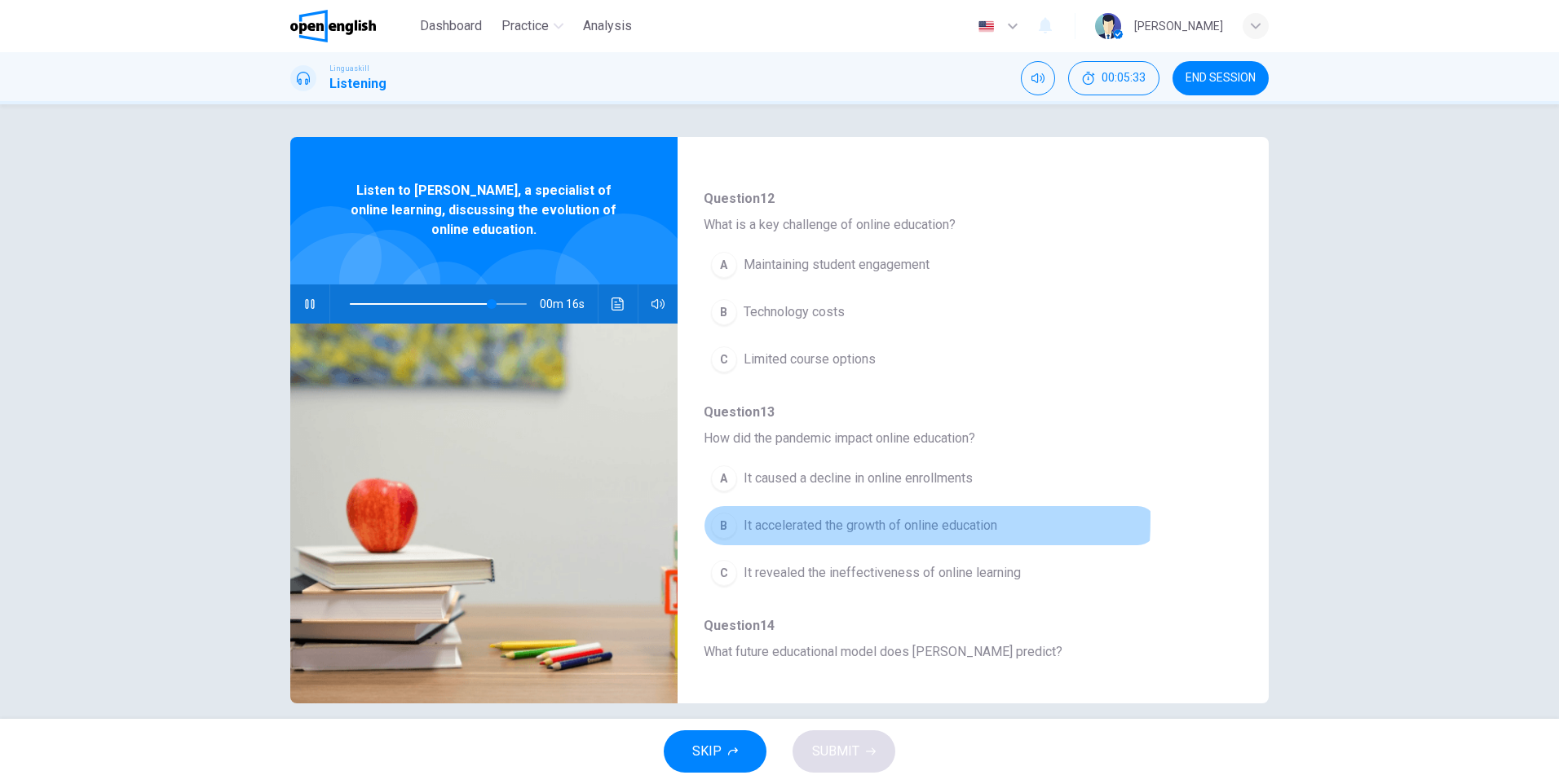
click at [715, 517] on div "B" at bounding box center [724, 525] width 26 height 26
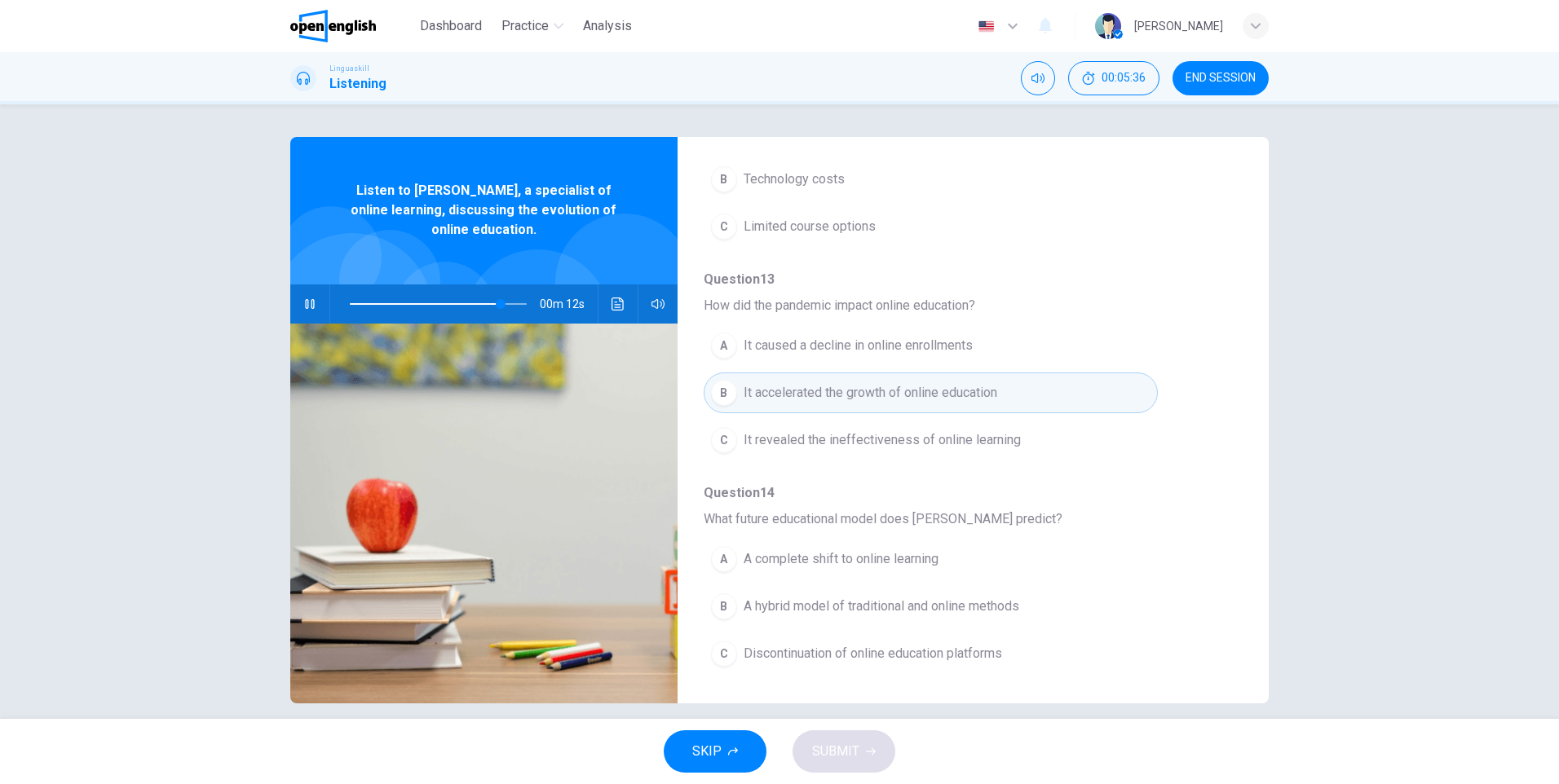
scroll to position [17, 0]
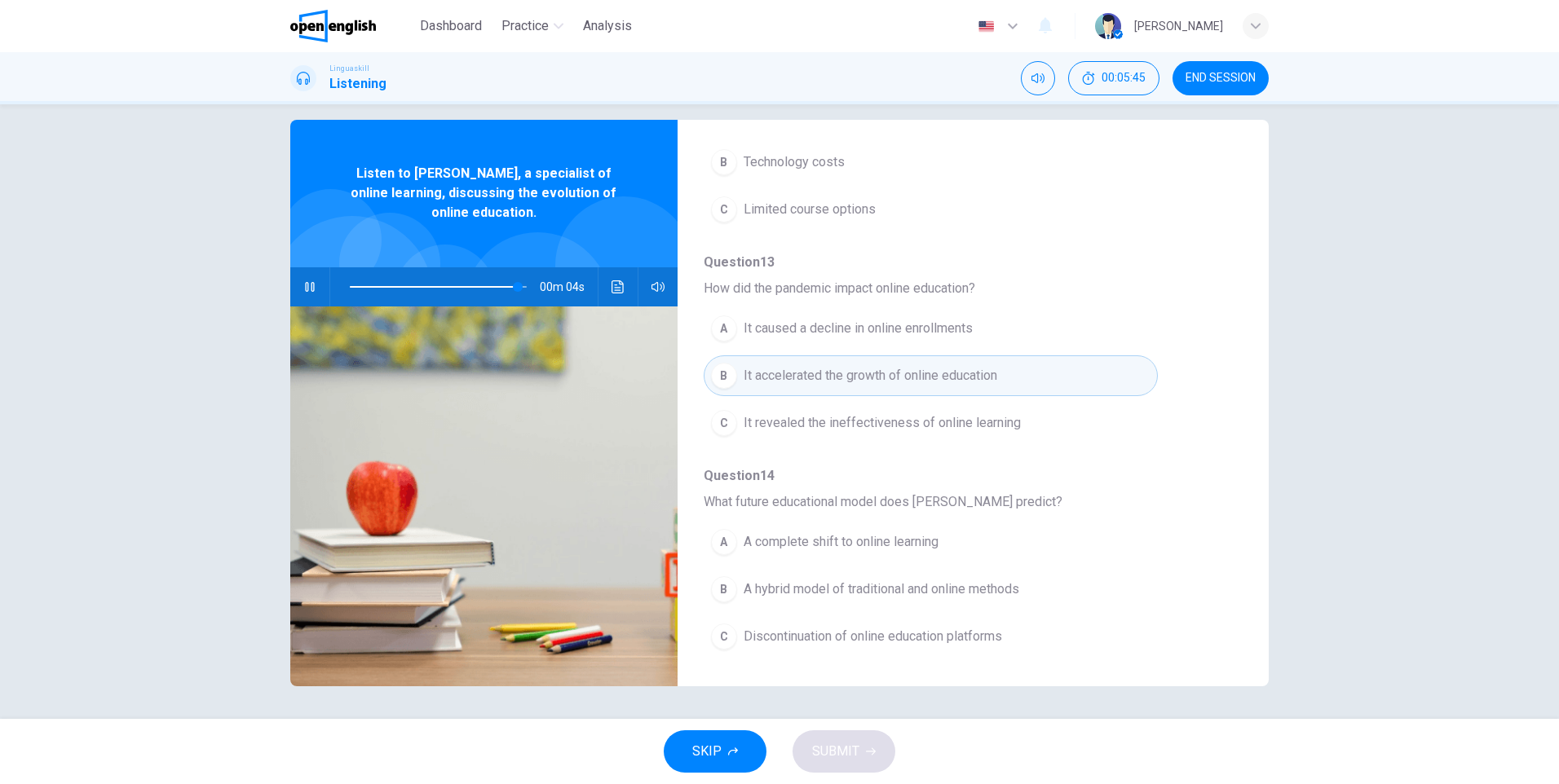
click at [704, 578] on button "B A hybrid model of traditional and online methods" at bounding box center [930, 588] width 454 height 41
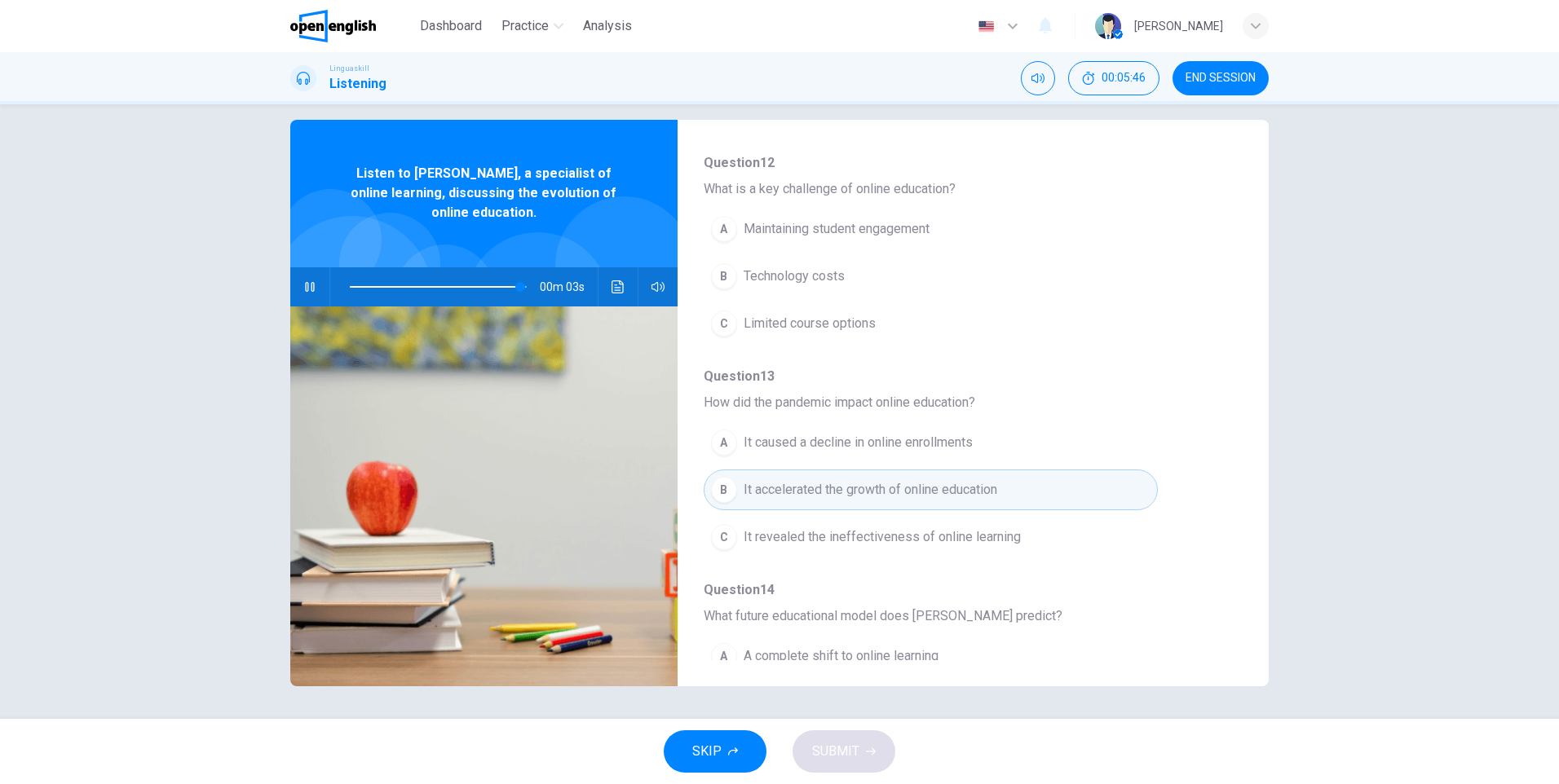
scroll to position [540, 0]
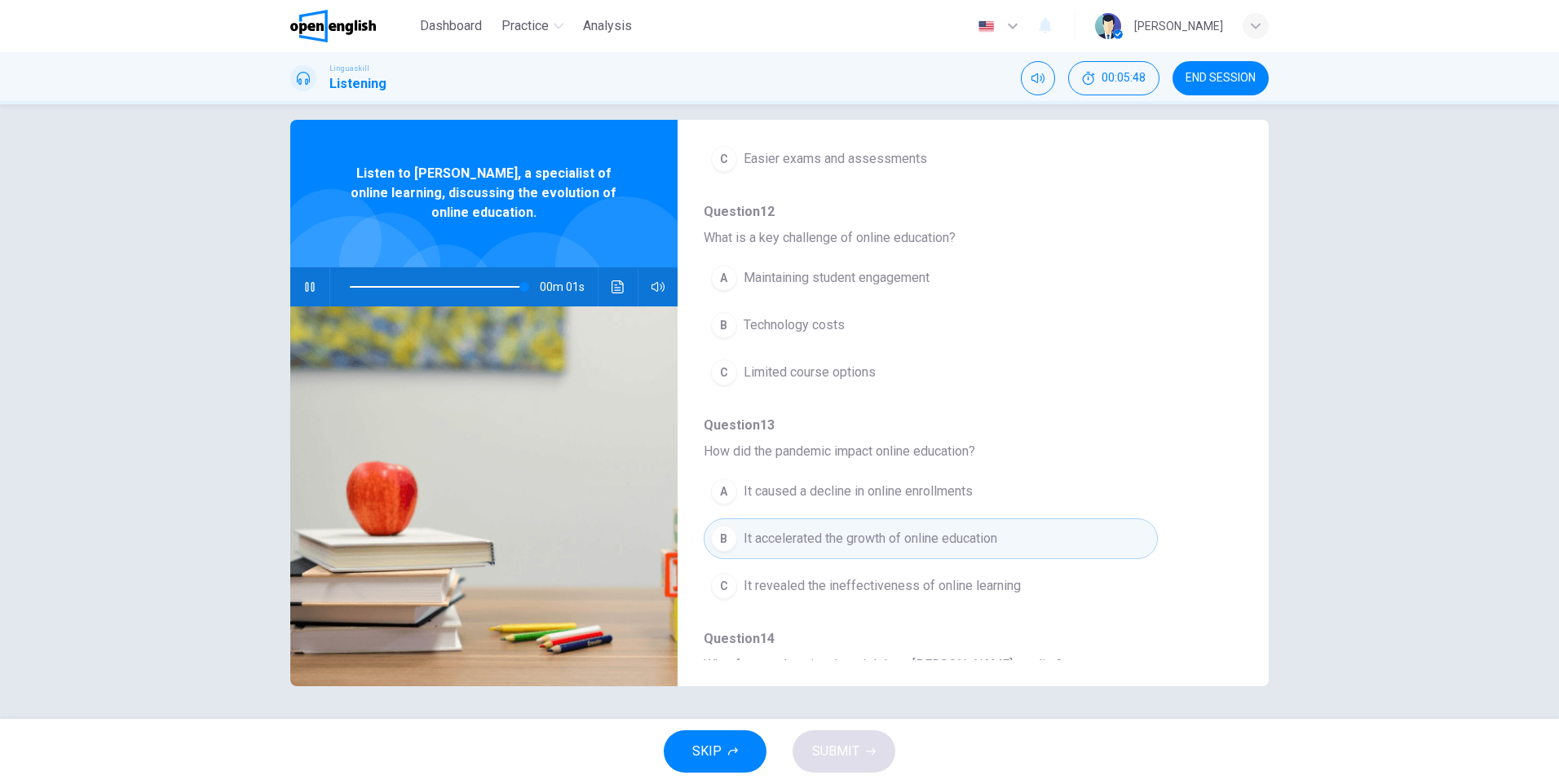
type input "*"
click at [777, 280] on span "Maintaining student engagement" at bounding box center [836, 278] width 186 height 20
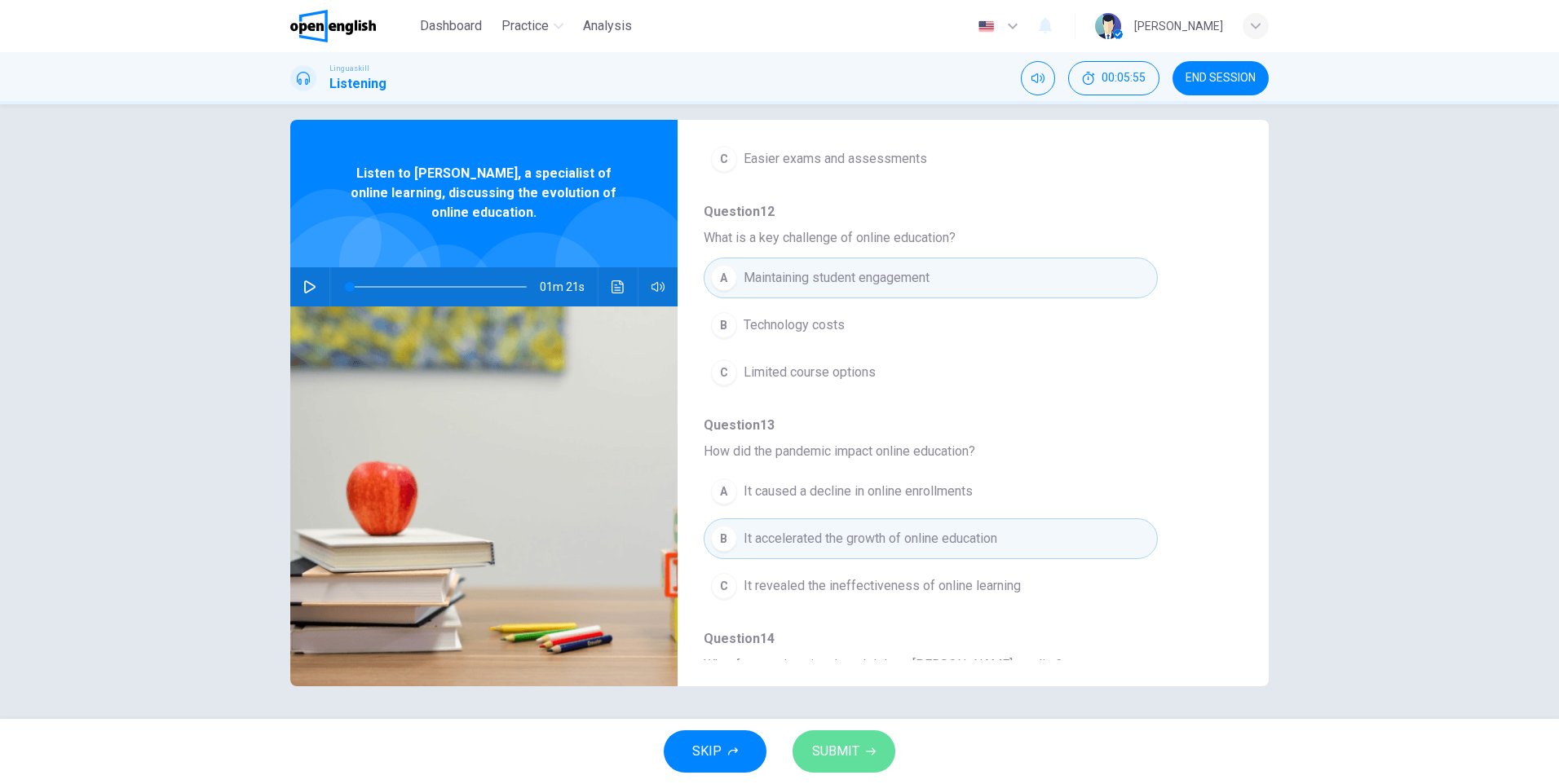
click at [861, 761] on button "SUBMIT" at bounding box center [843, 751] width 102 height 43
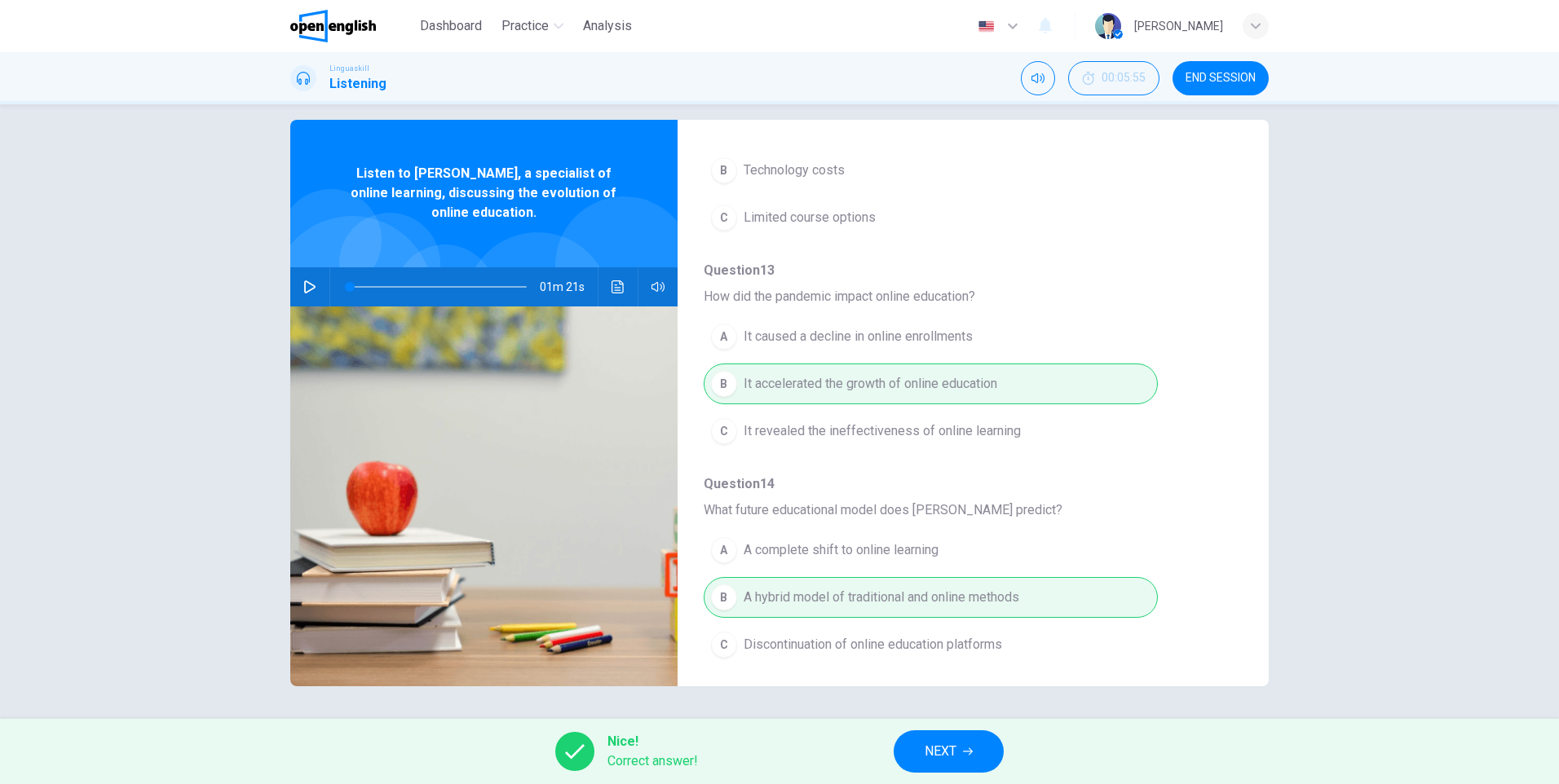
scroll to position [704, 0]
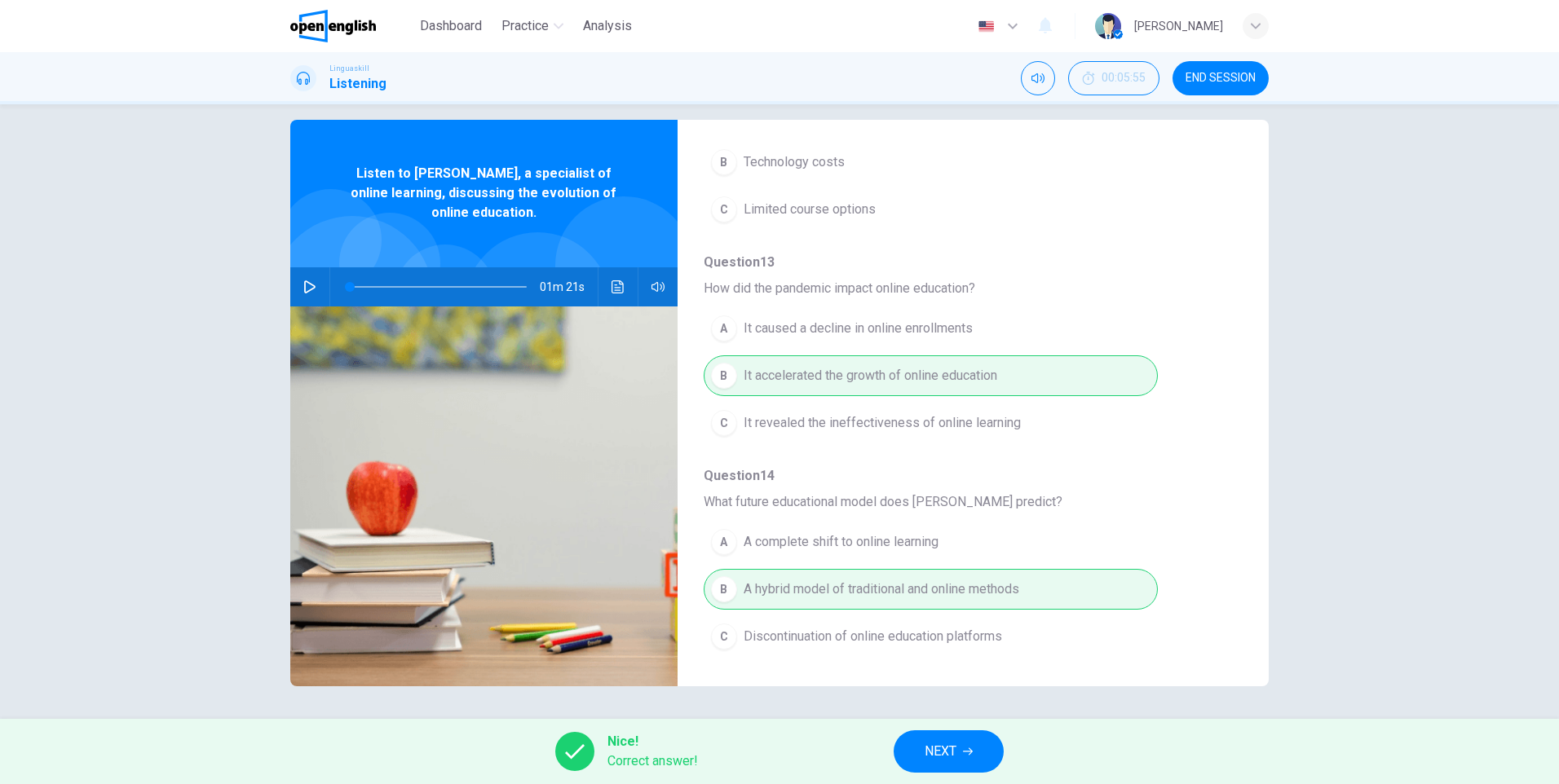
click at [941, 748] on span "NEXT" at bounding box center [940, 750] width 32 height 23
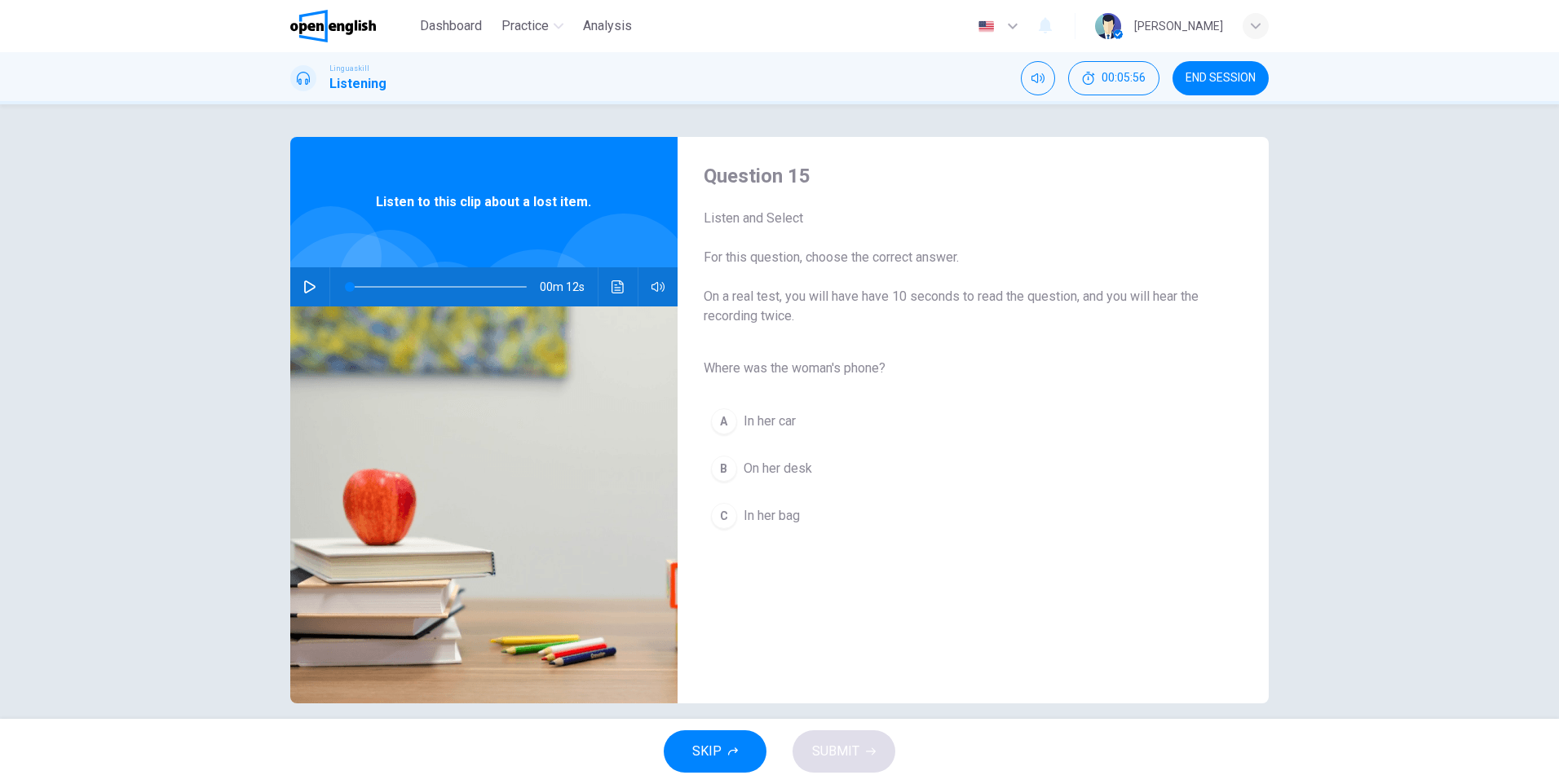
click at [308, 287] on icon "button" at bounding box center [309, 286] width 13 height 13
click at [727, 514] on div "C" at bounding box center [724, 516] width 26 height 26
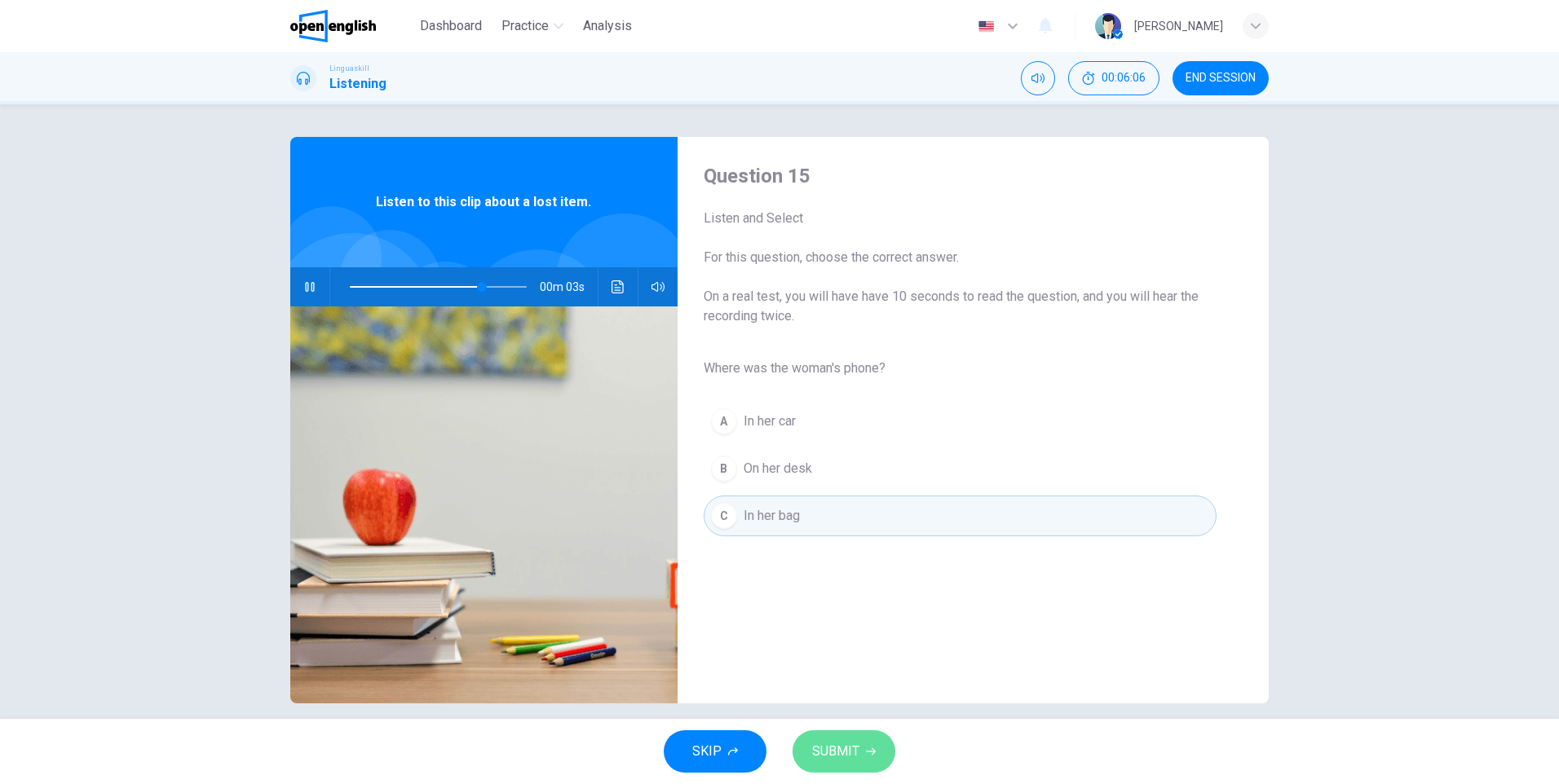
click at [840, 744] on span "SUBMIT" at bounding box center [836, 750] width 48 height 23
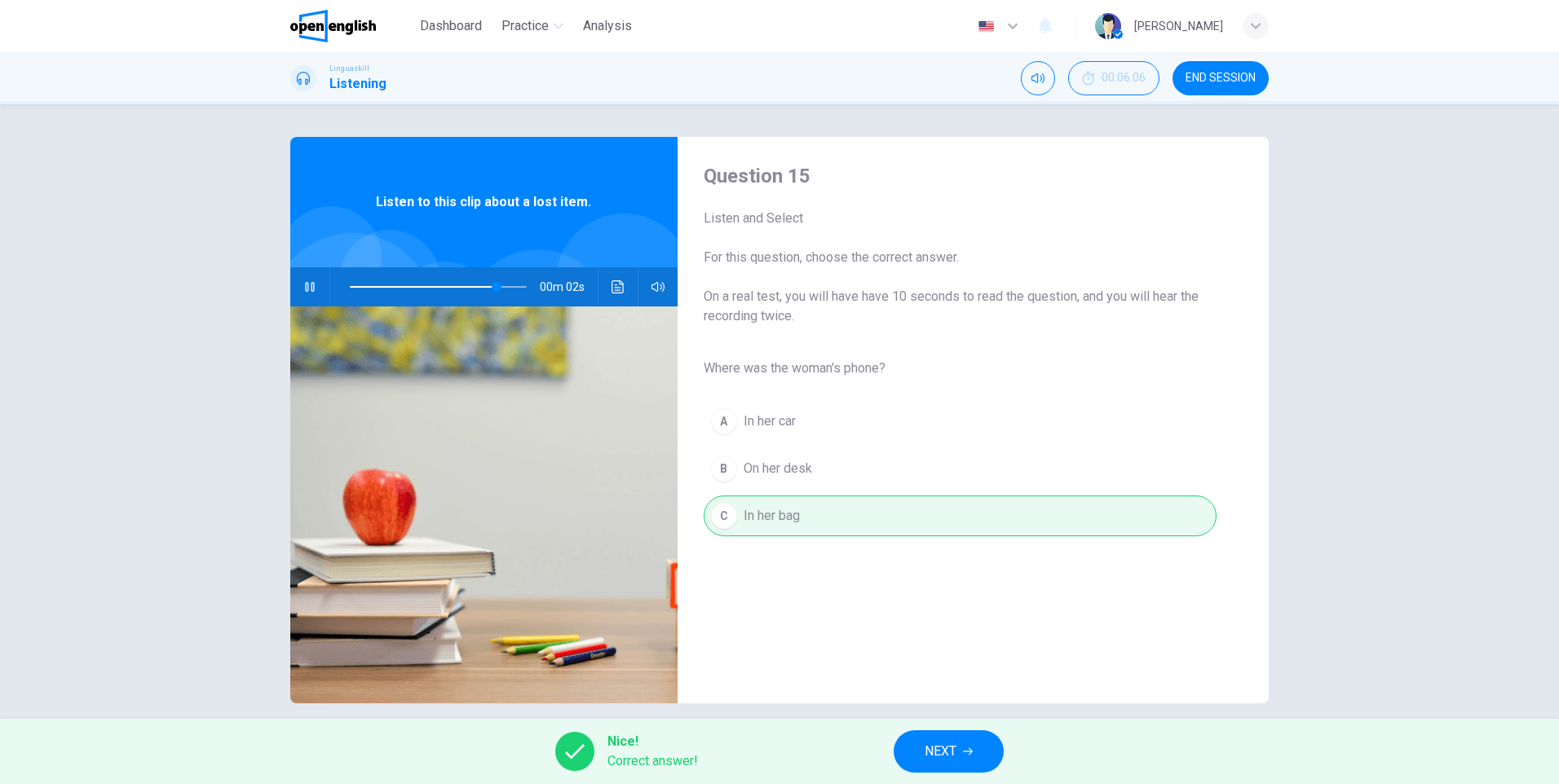
type input "**"
click at [908, 771] on button "NEXT" at bounding box center [948, 751] width 110 height 43
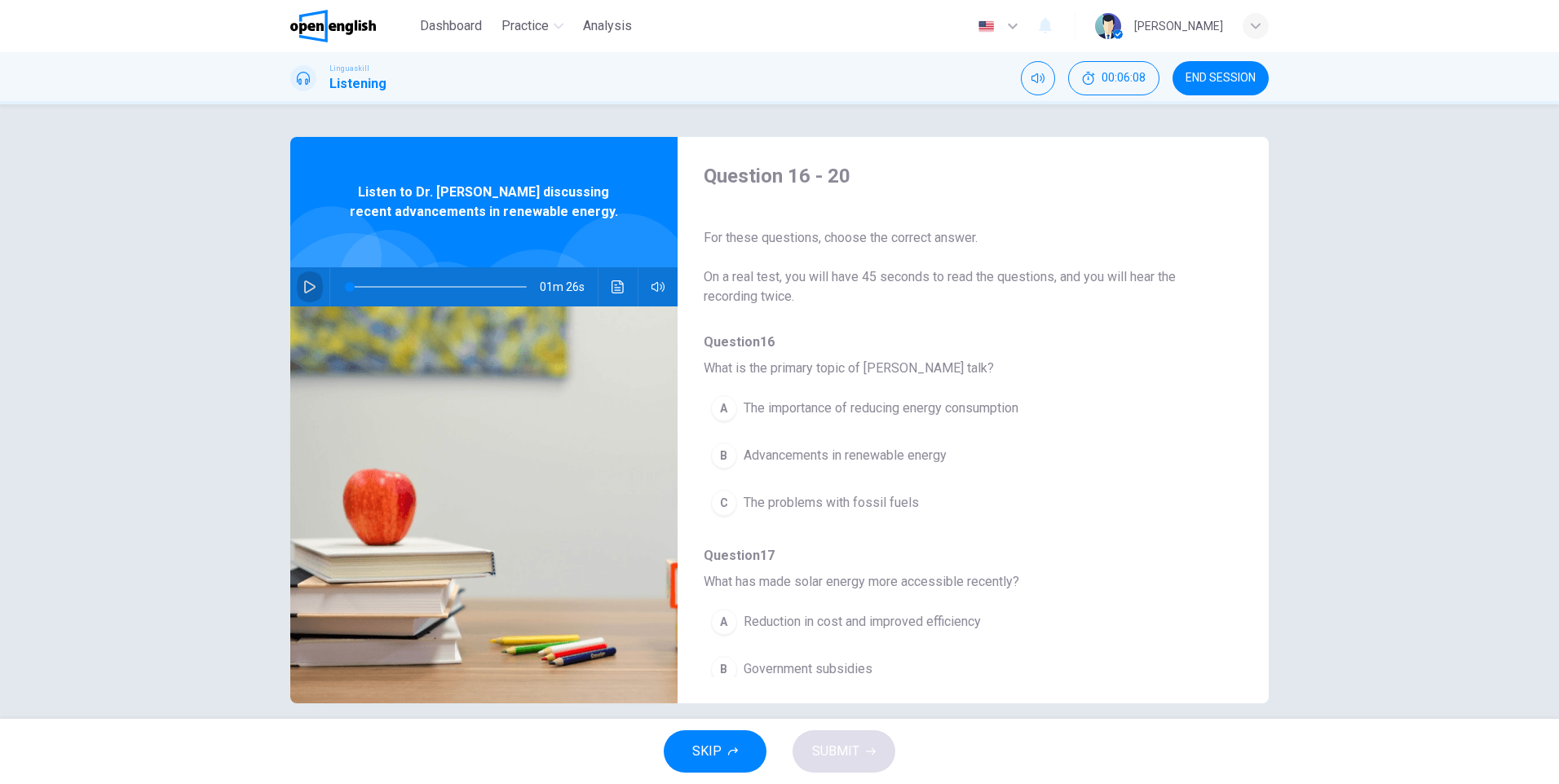
click at [307, 278] on button "button" at bounding box center [310, 286] width 26 height 39
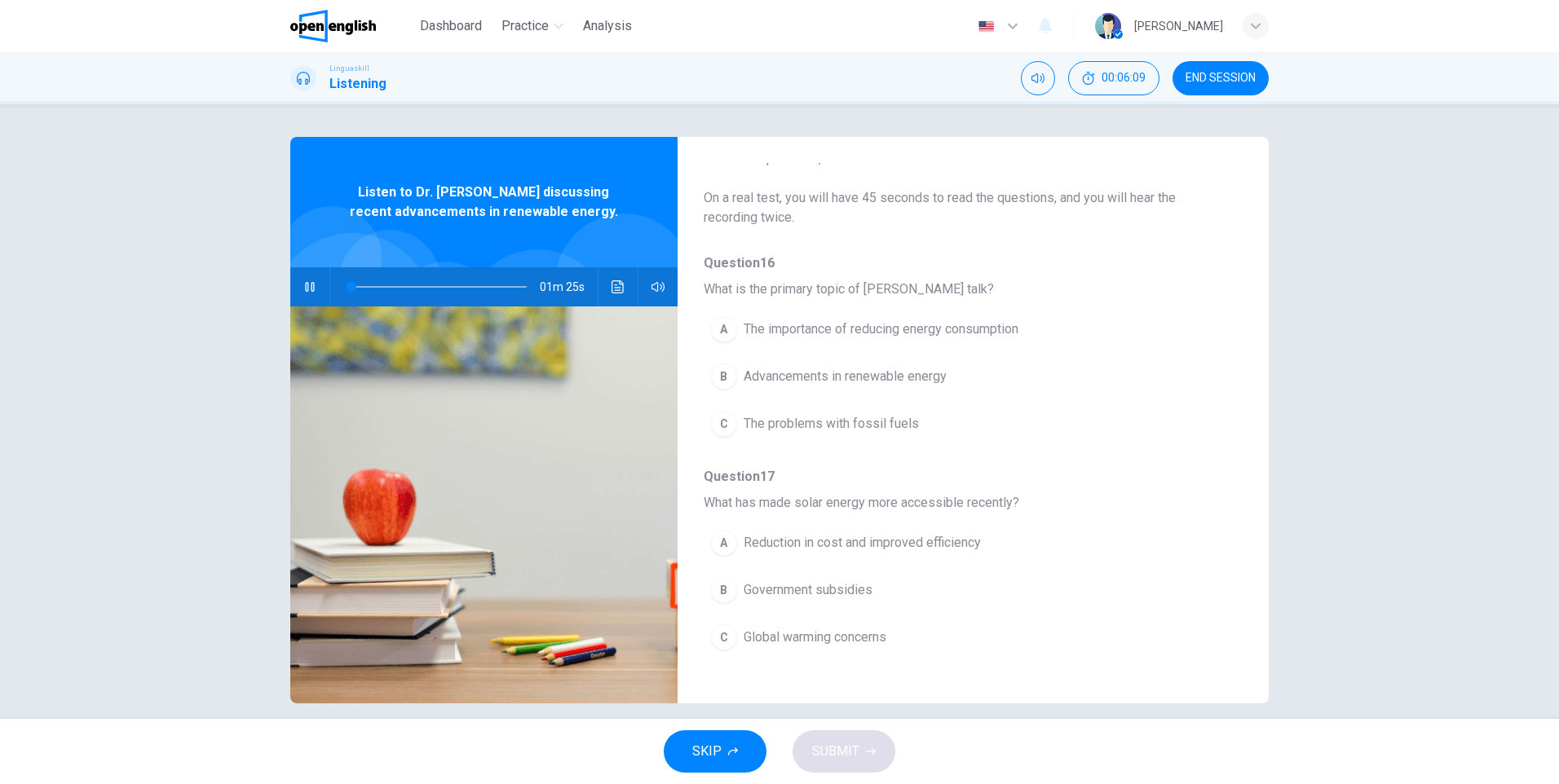
scroll to position [81, 0]
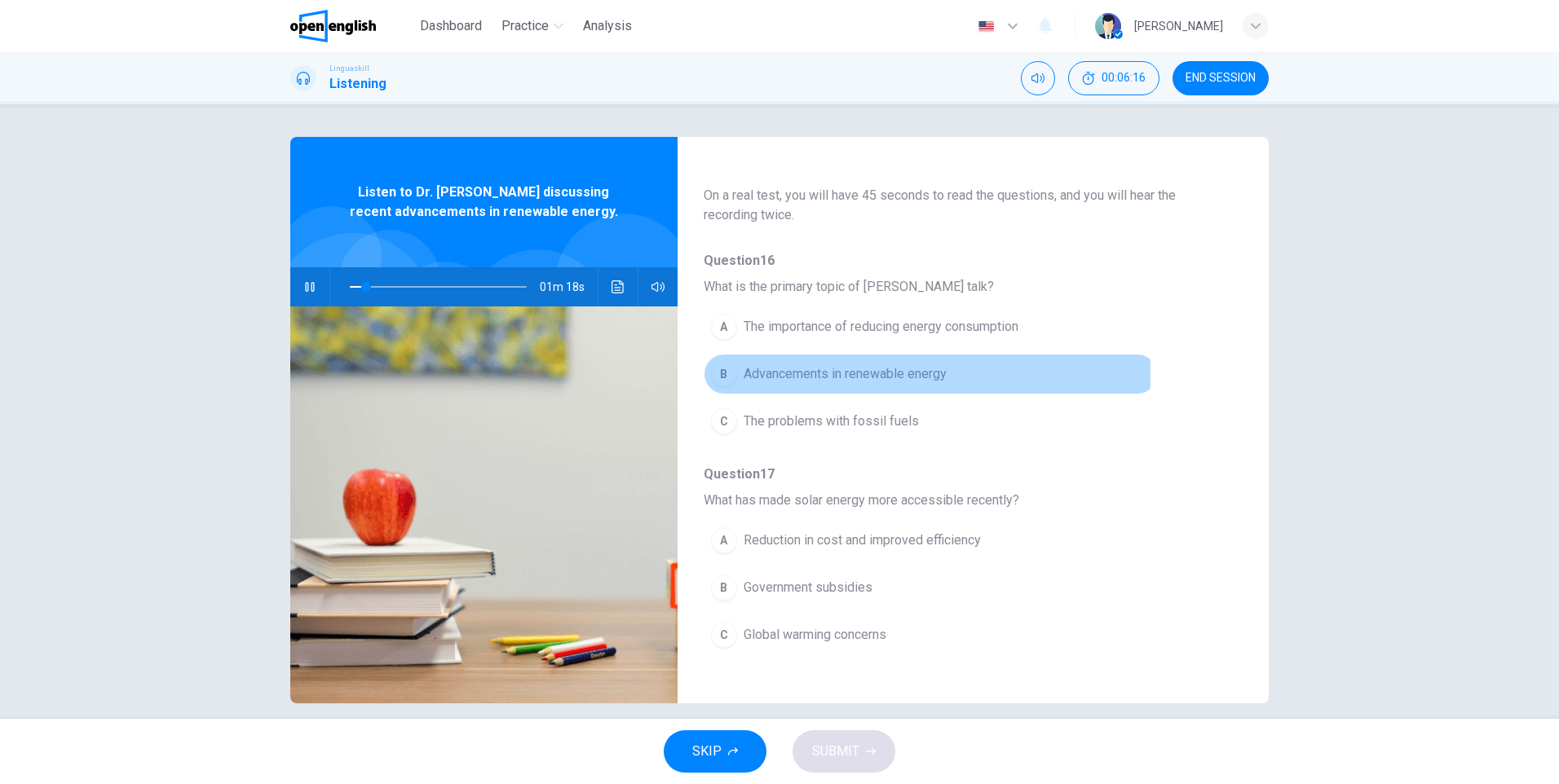
click at [733, 373] on button "B Advancements in renewable energy" at bounding box center [930, 373] width 454 height 41
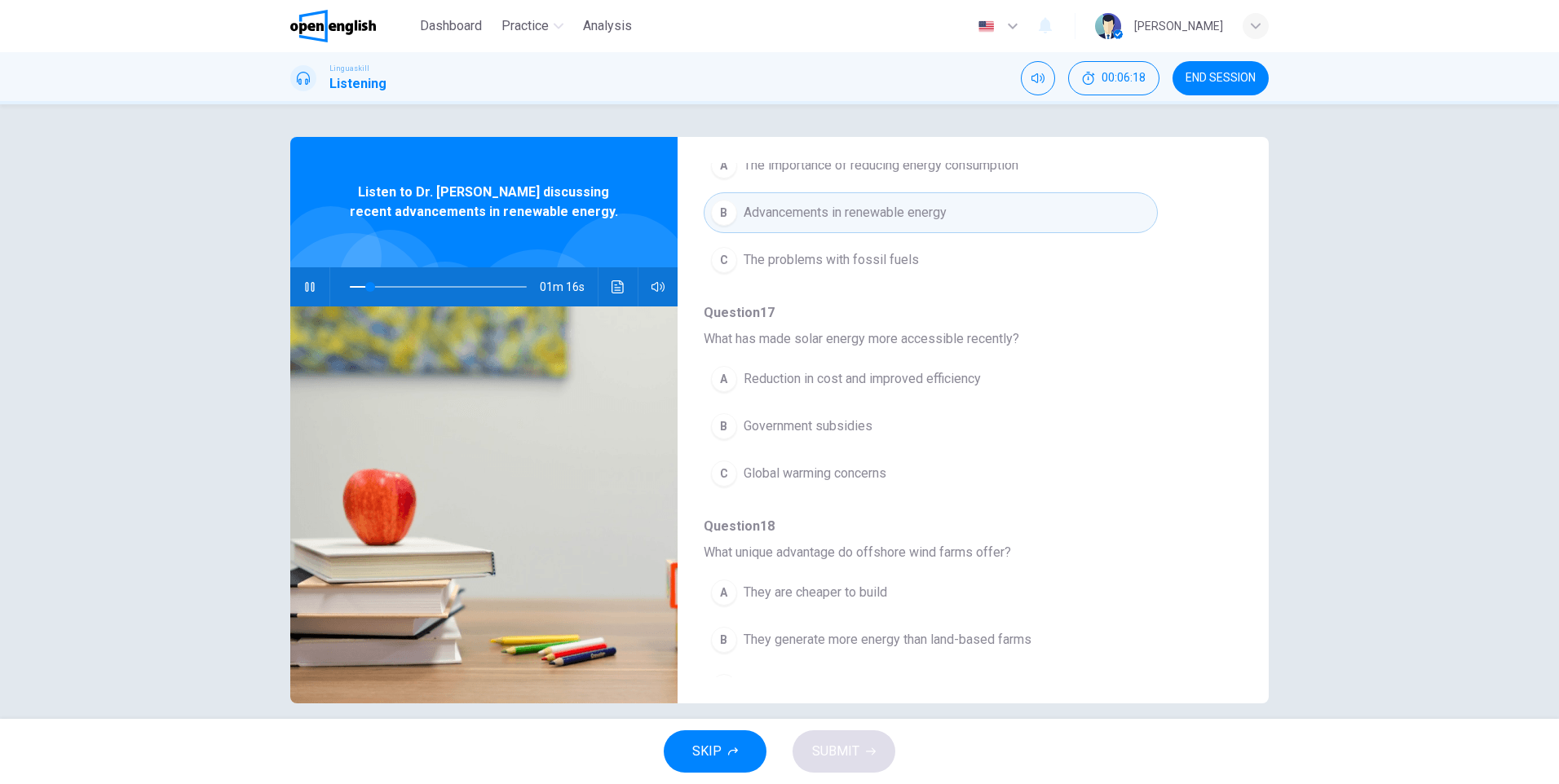
scroll to position [244, 0]
click at [731, 374] on div "A" at bounding box center [724, 377] width 26 height 26
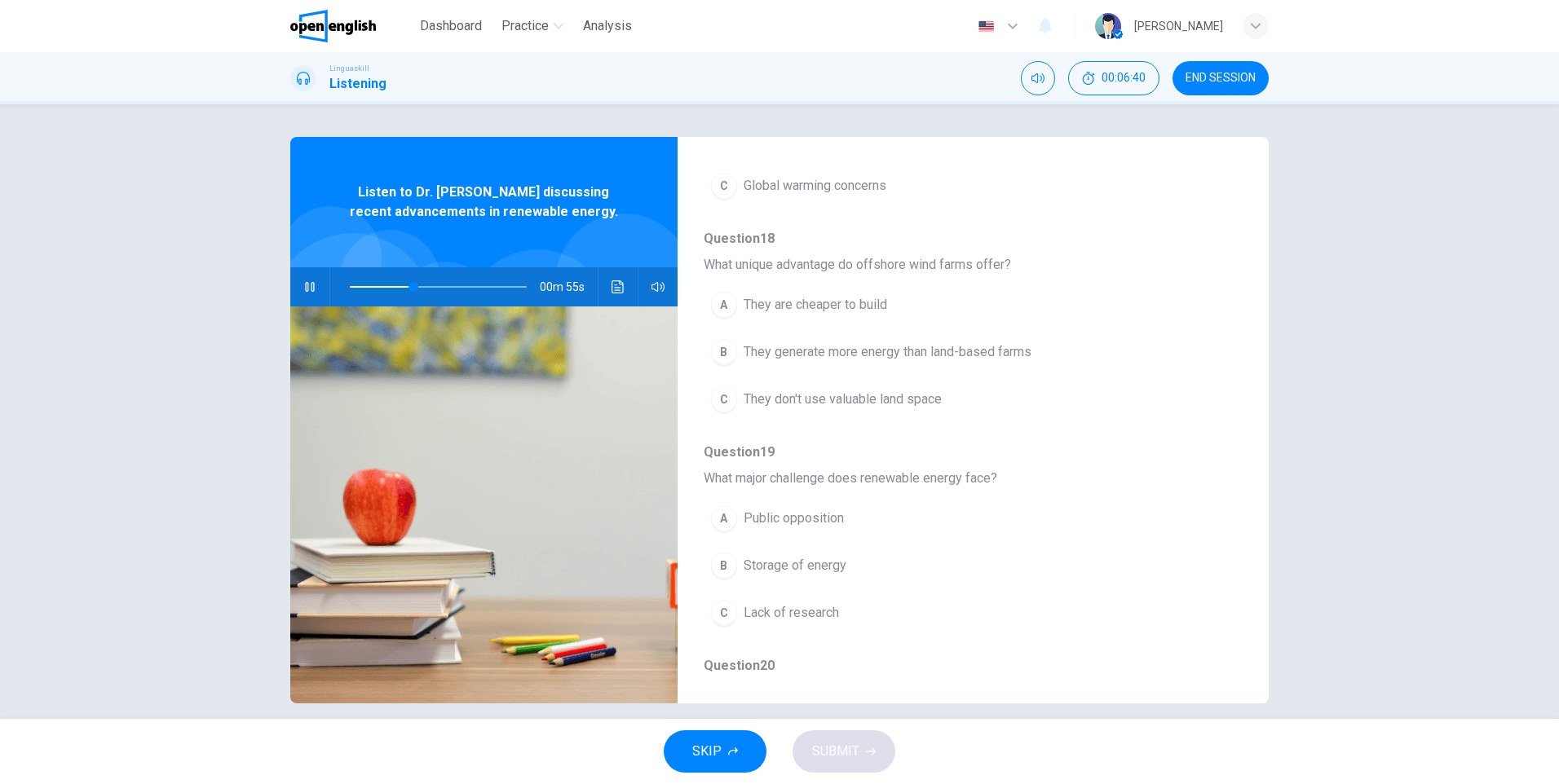
scroll to position [571, 0]
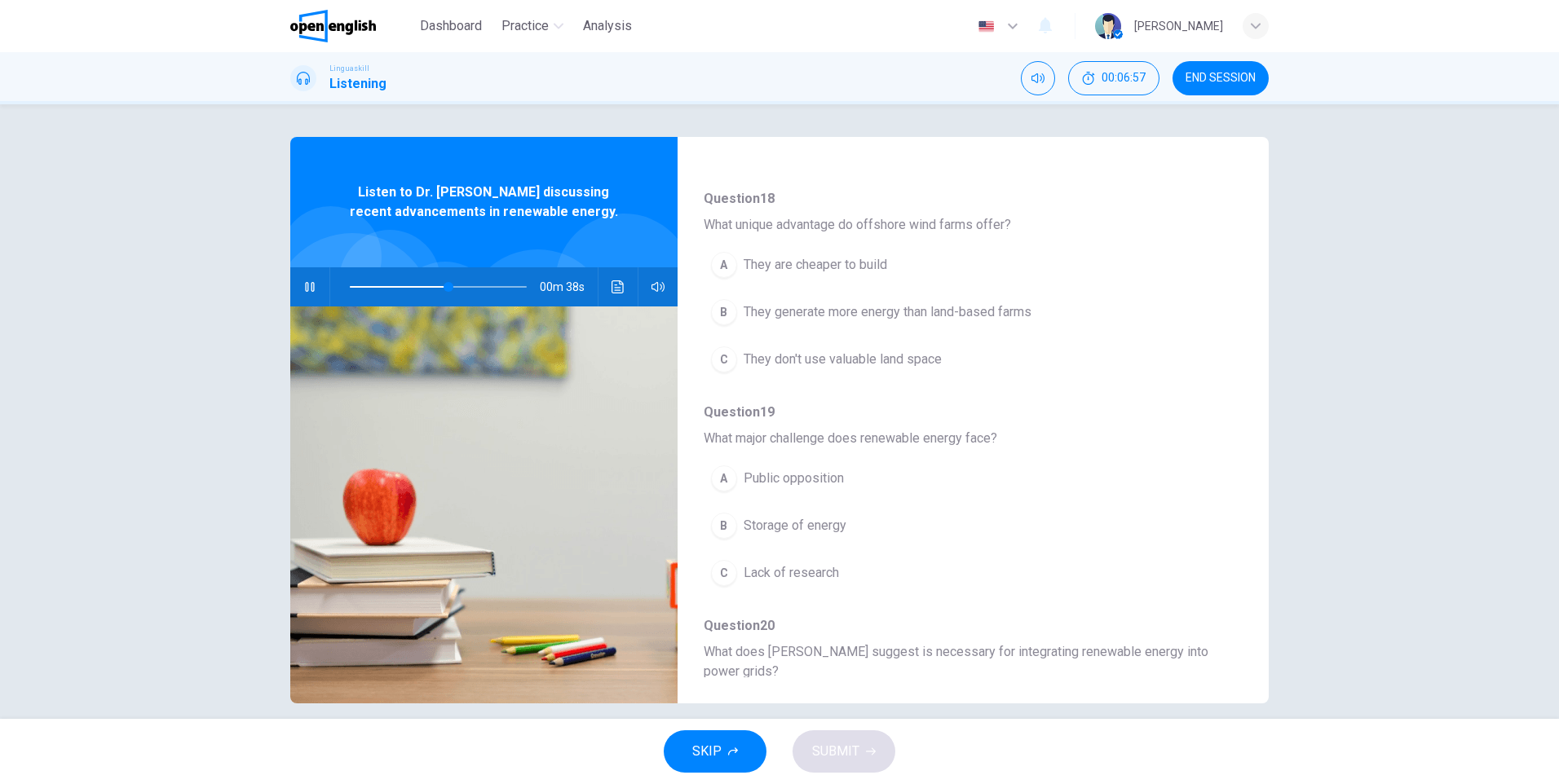
click at [723, 317] on div "B" at bounding box center [724, 312] width 26 height 26
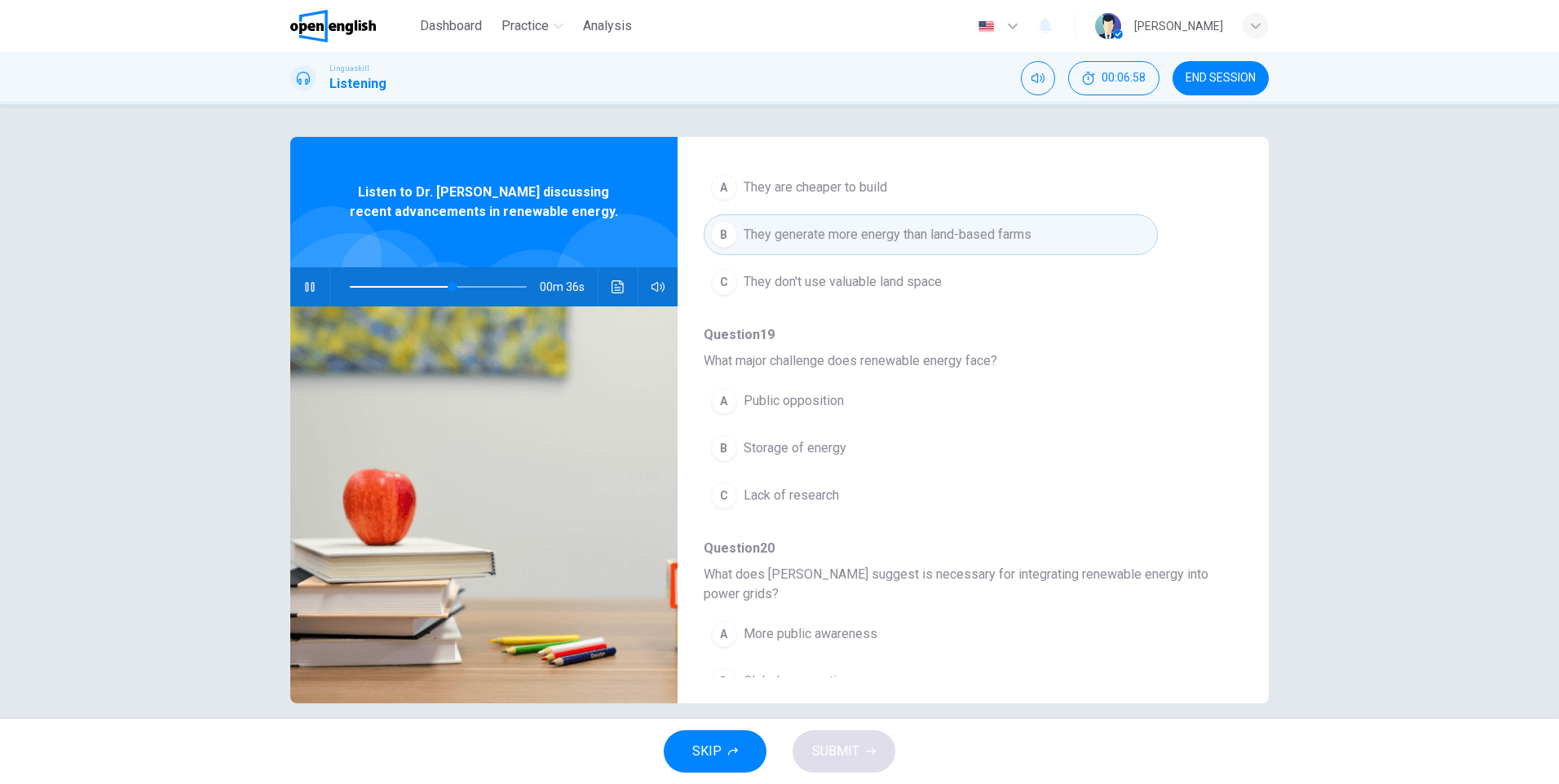
scroll to position [652, 0]
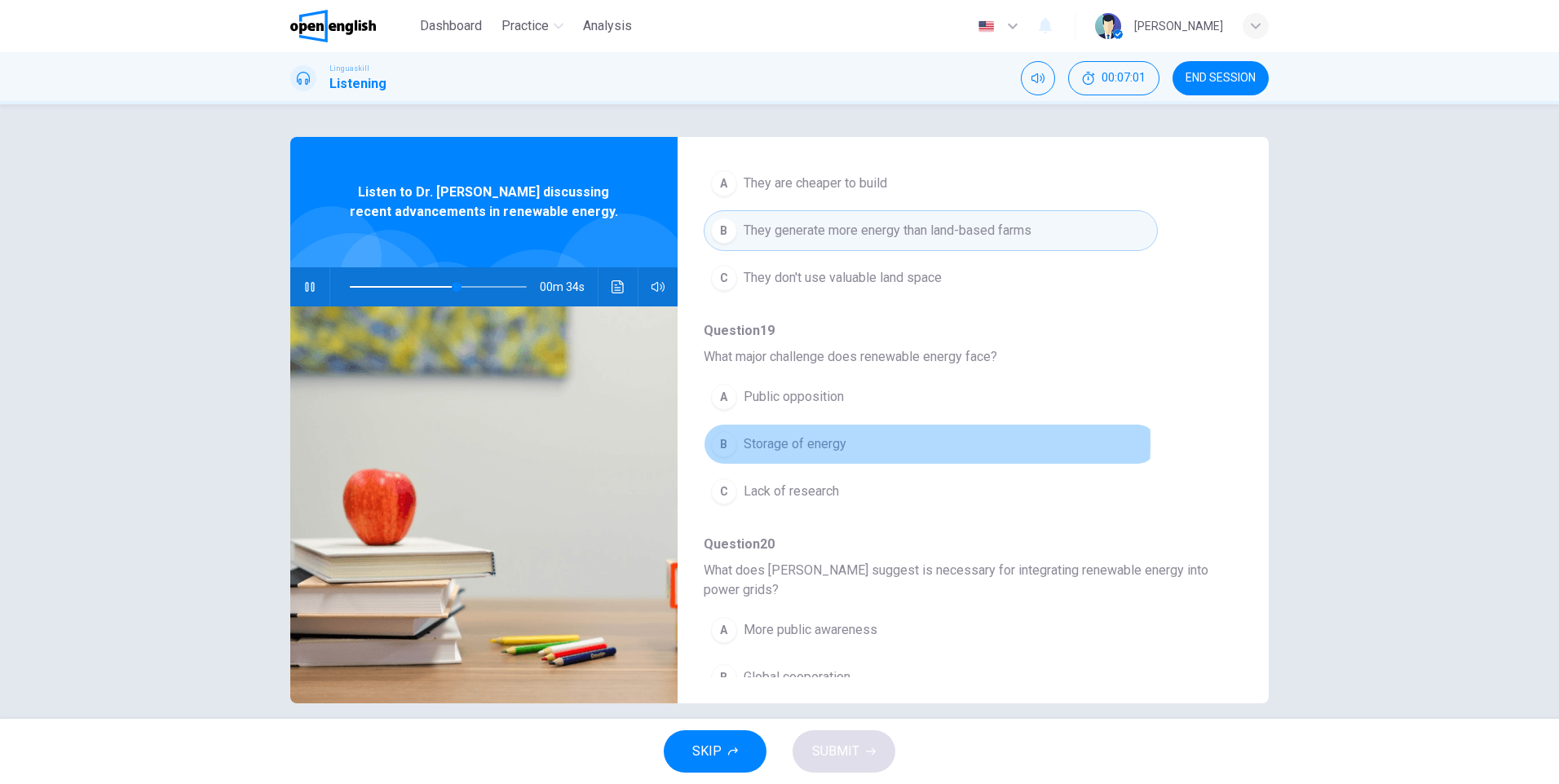
click at [731, 442] on div "B" at bounding box center [724, 444] width 26 height 26
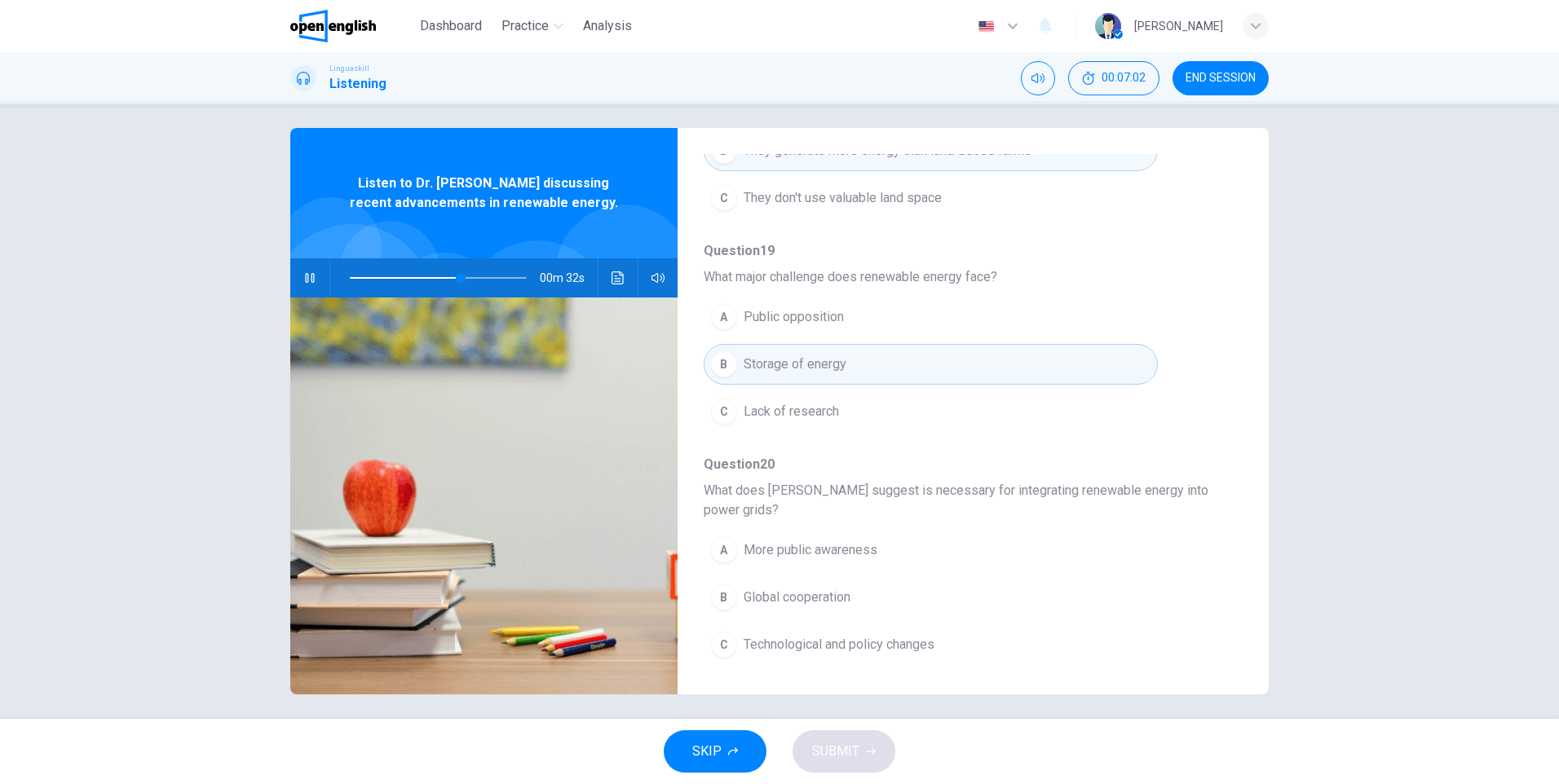
scroll to position [17, 0]
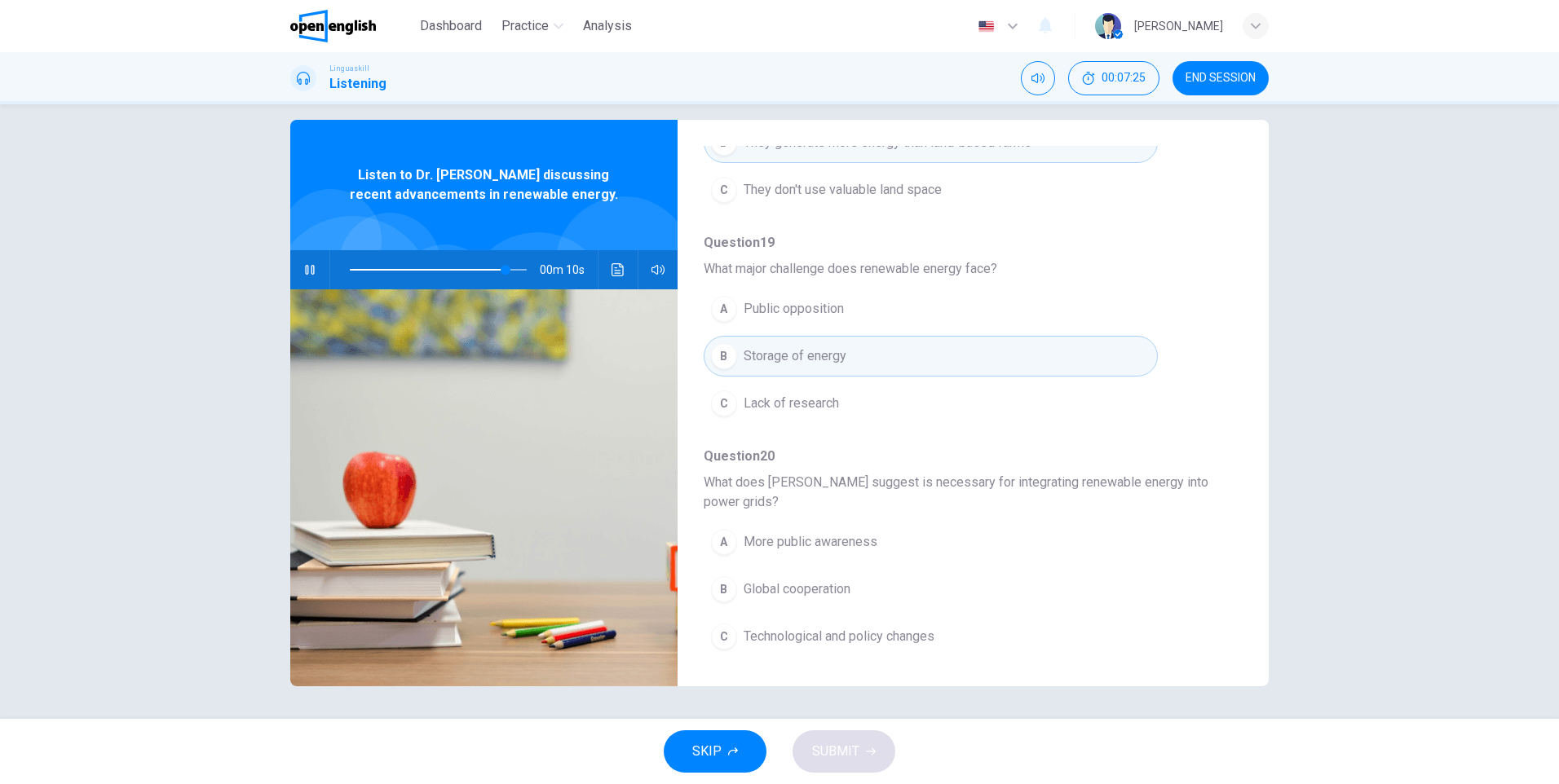
click at [727, 630] on div "C" at bounding box center [724, 636] width 26 height 26
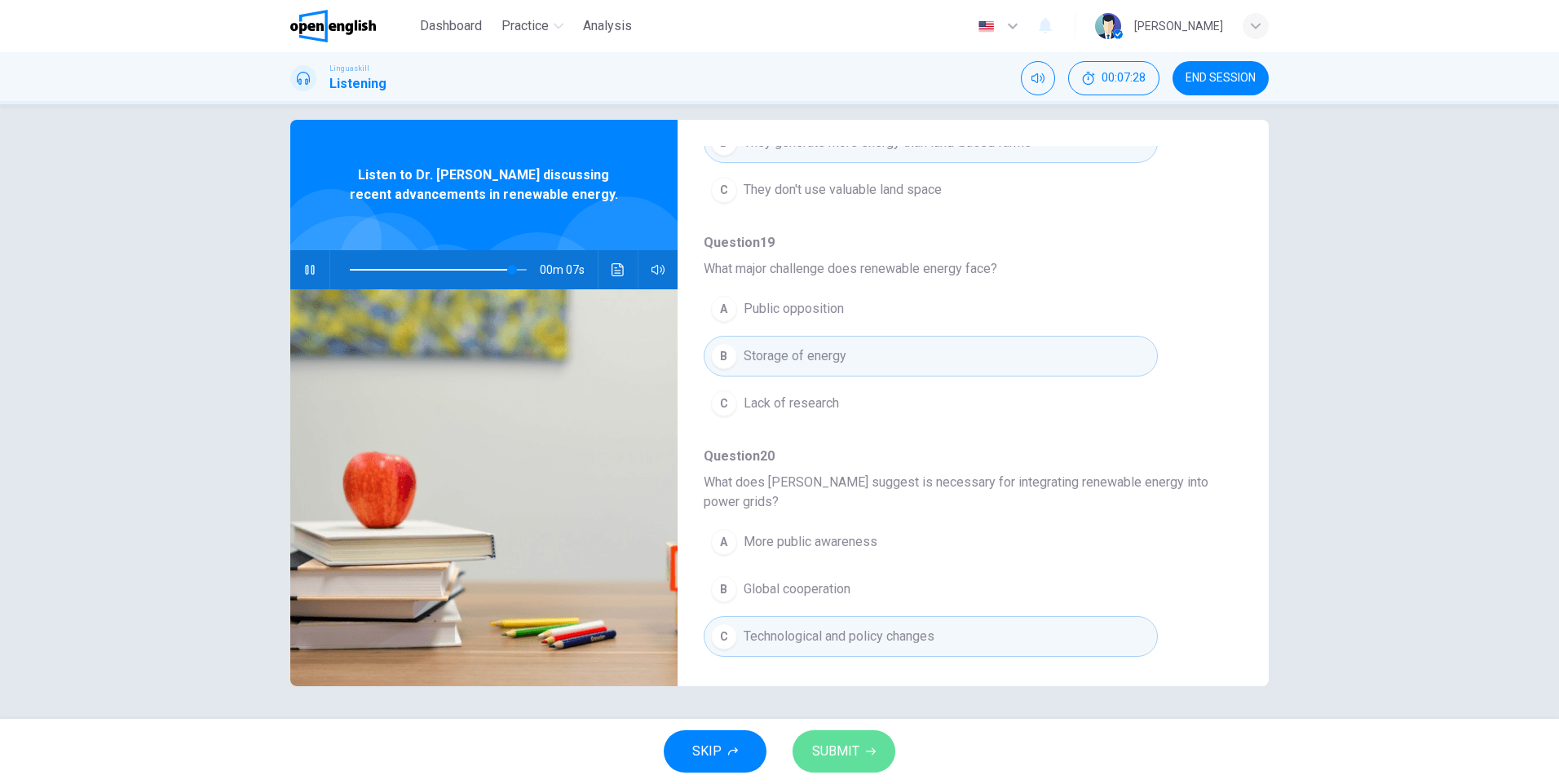
click at [847, 751] on span "SUBMIT" at bounding box center [836, 750] width 48 height 23
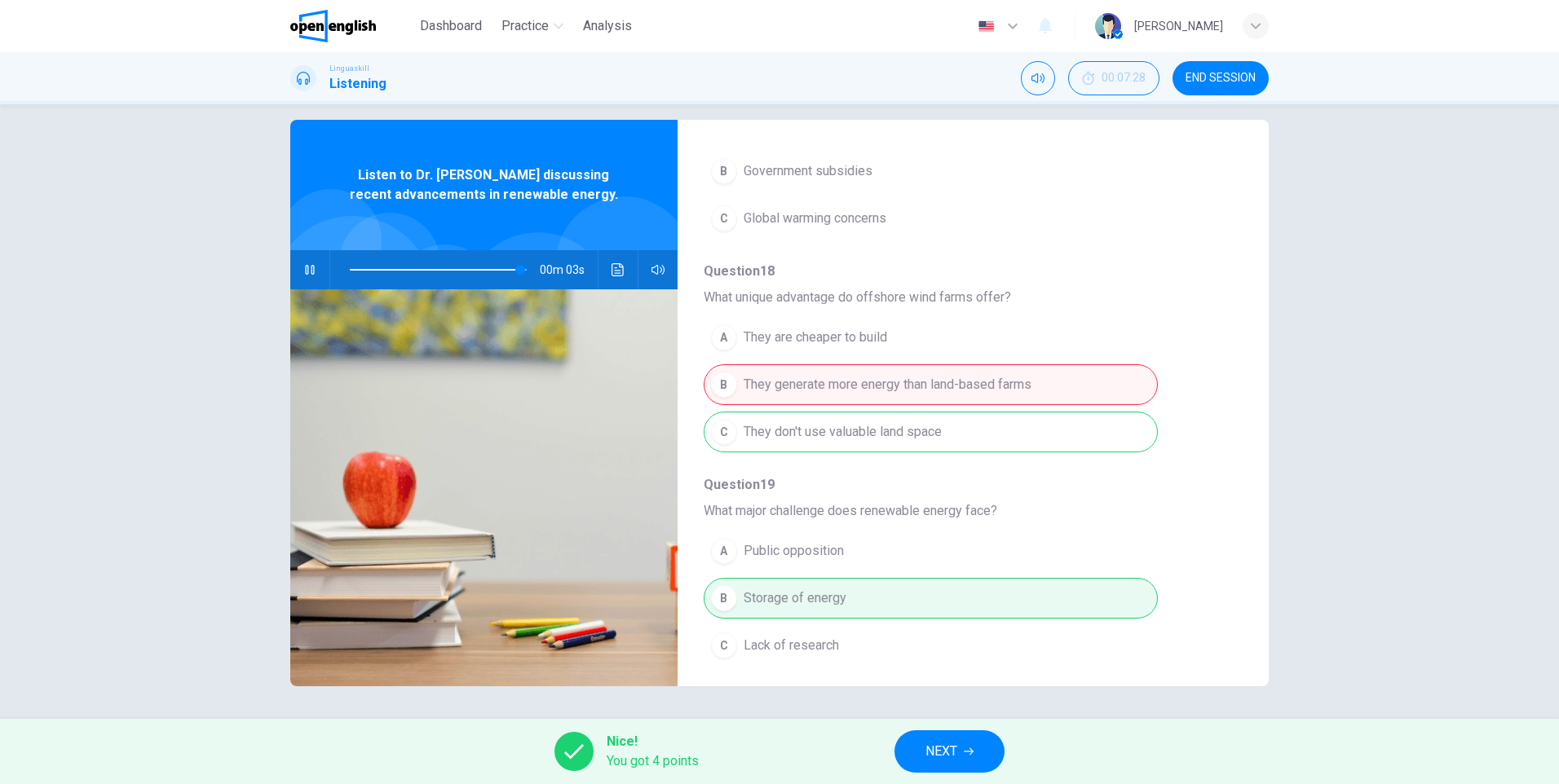
scroll to position [478, 0]
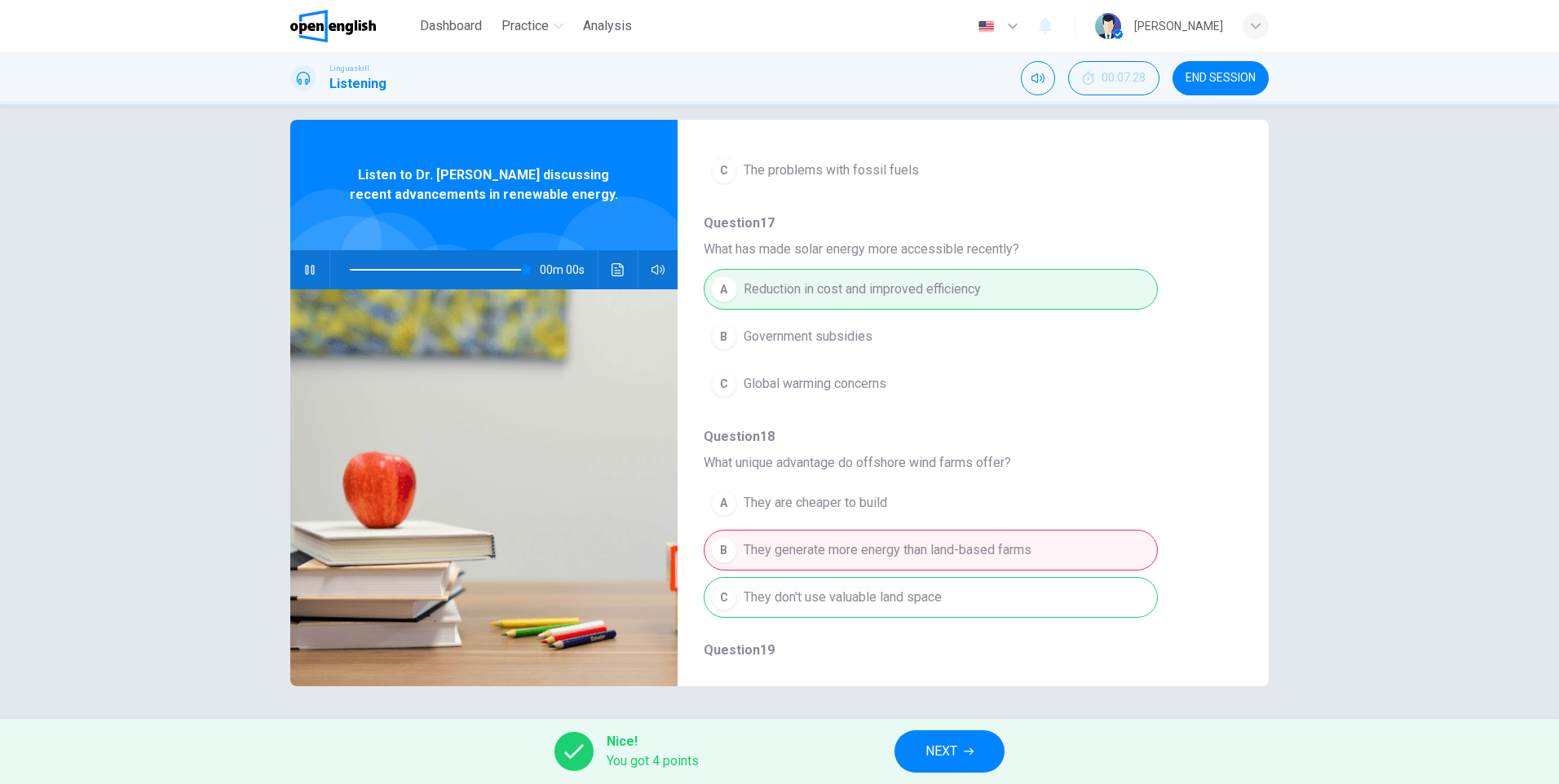
type input "*"
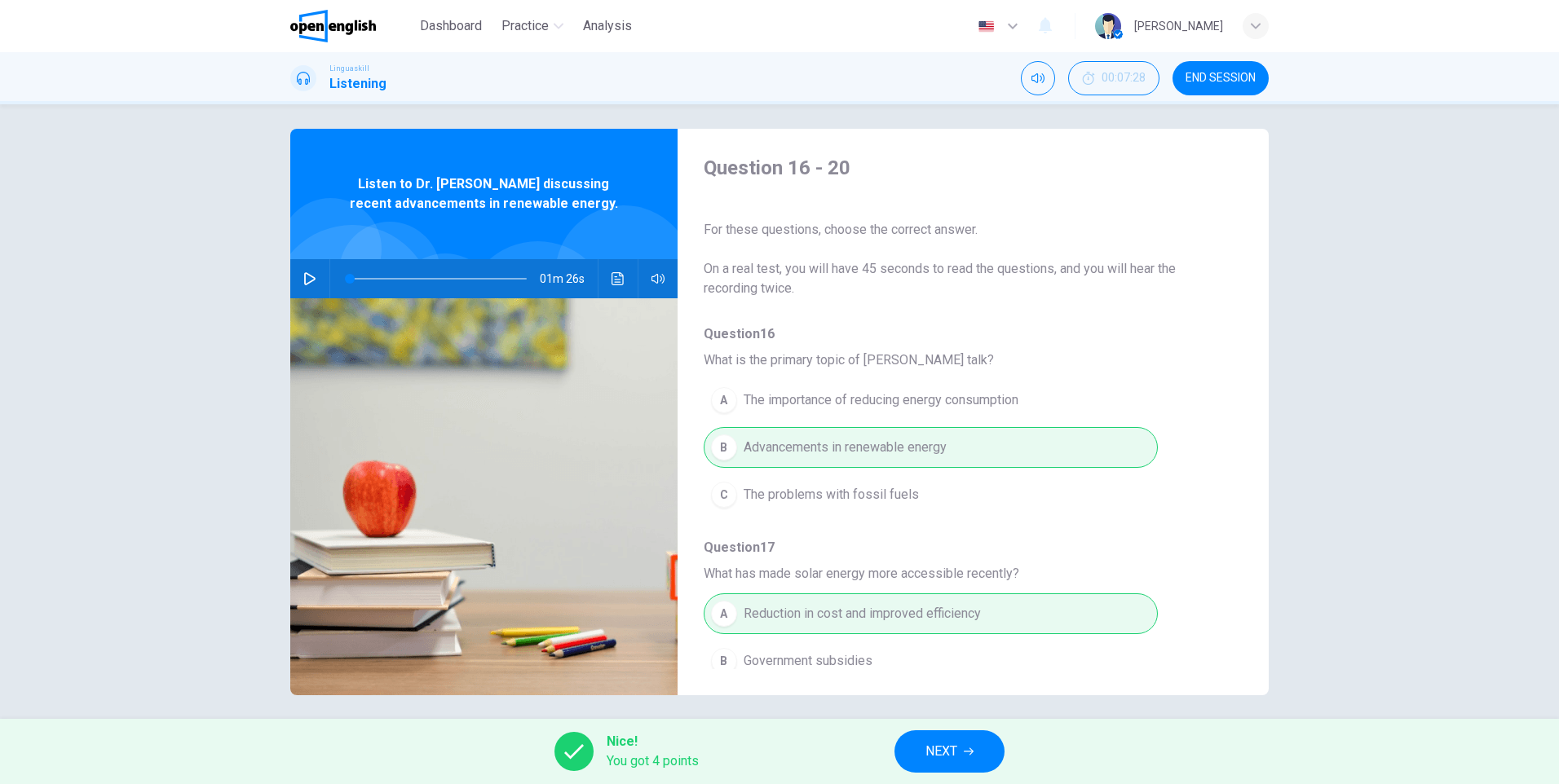
scroll to position [0, 0]
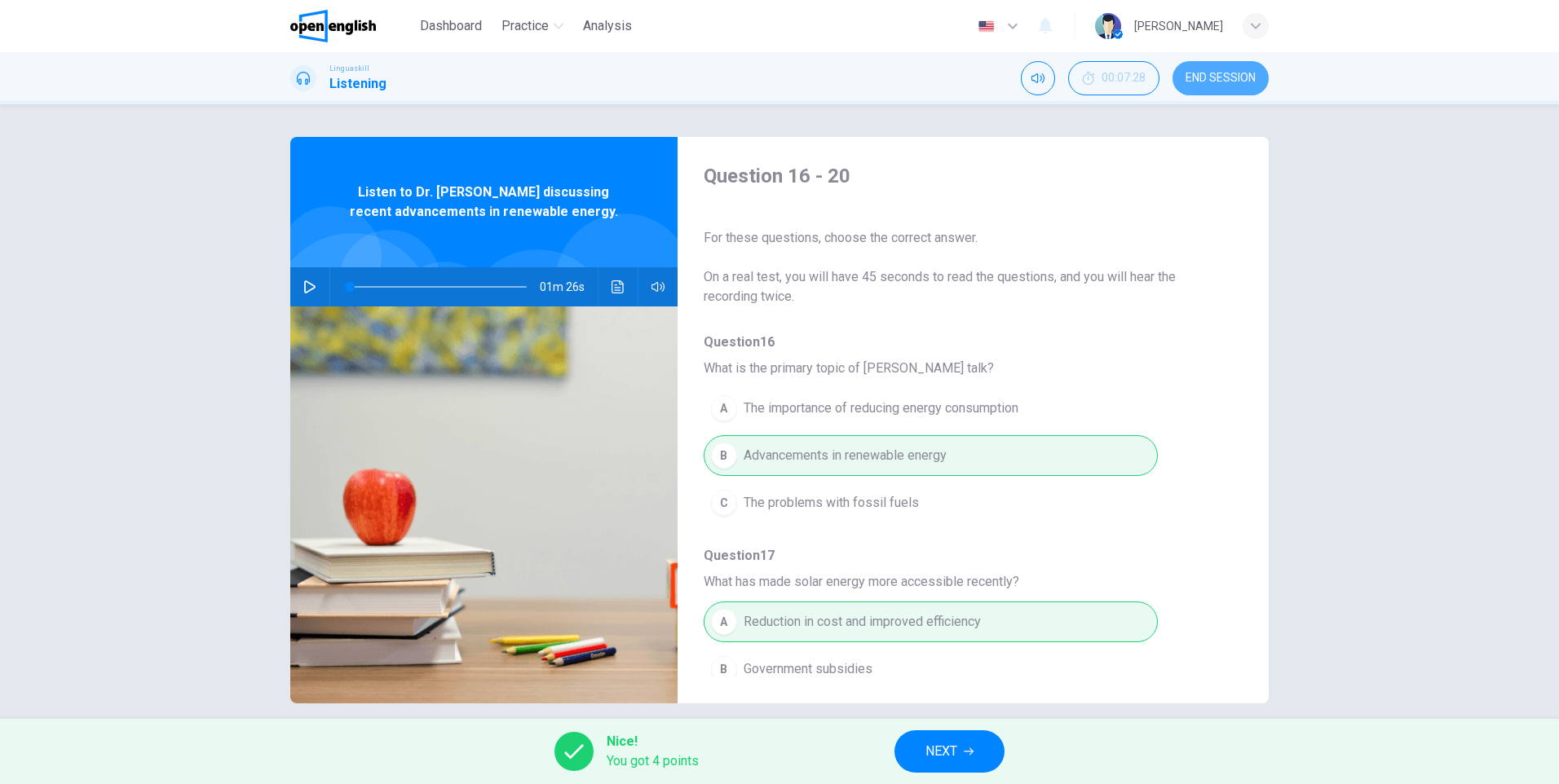
click at [1202, 65] on button "END SESSION" at bounding box center [1220, 78] width 96 height 34
